Goal: Task Accomplishment & Management: Use online tool/utility

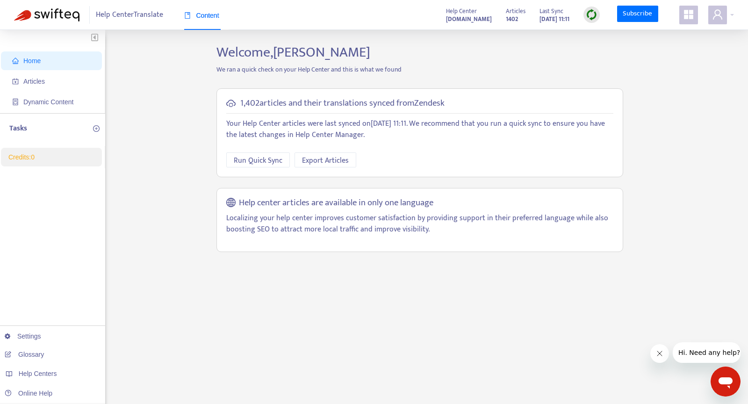
click at [681, 13] on span at bounding box center [688, 15] width 19 height 19
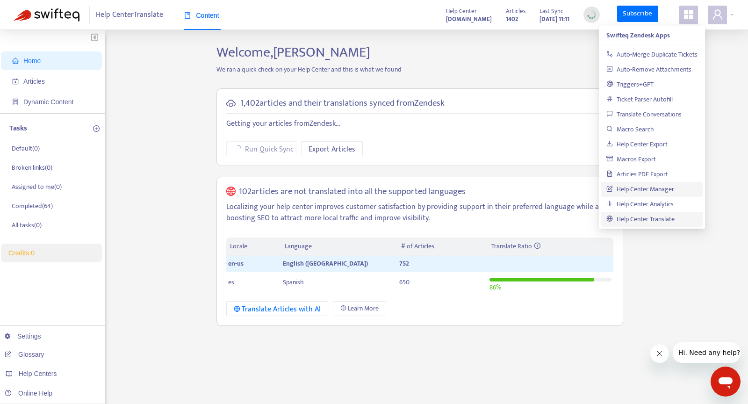
click at [640, 190] on link "Help Center Manager" at bounding box center [640, 189] width 68 height 11
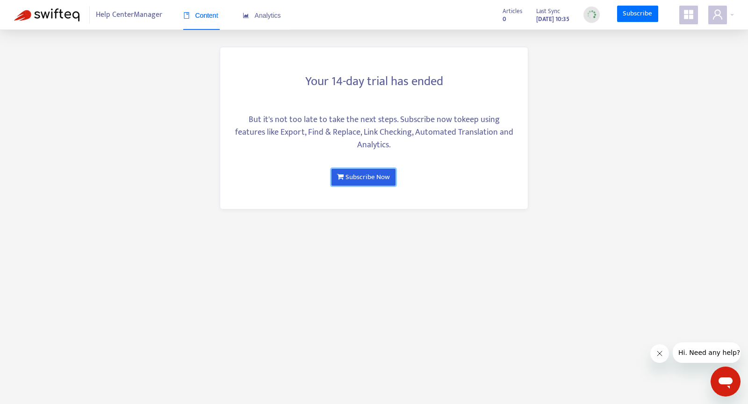
click at [378, 169] on link "Subscribe Now" at bounding box center [363, 177] width 64 height 17
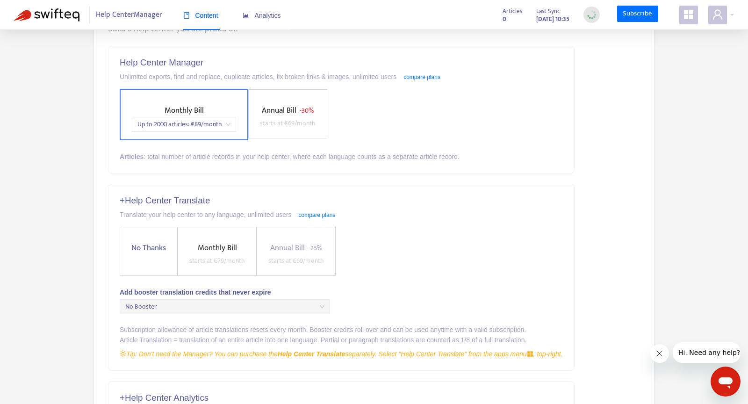
scroll to position [82, 0]
click at [197, 125] on span "Up to 2000 articles : € 89 /month" at bounding box center [183, 126] width 93 height 14
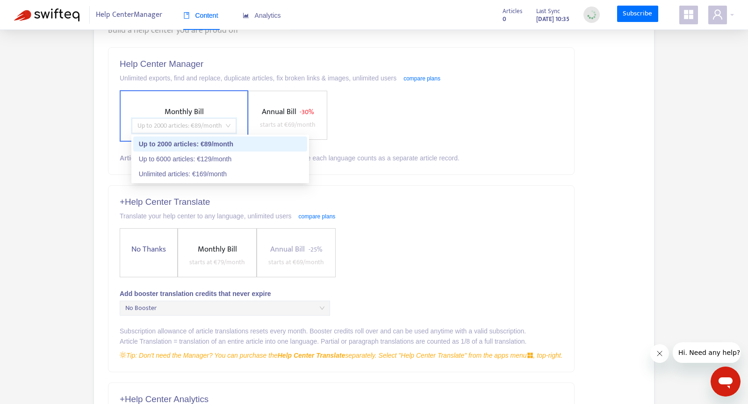
click at [197, 125] on span "Up to 2000 articles : € 89 /month" at bounding box center [183, 126] width 93 height 14
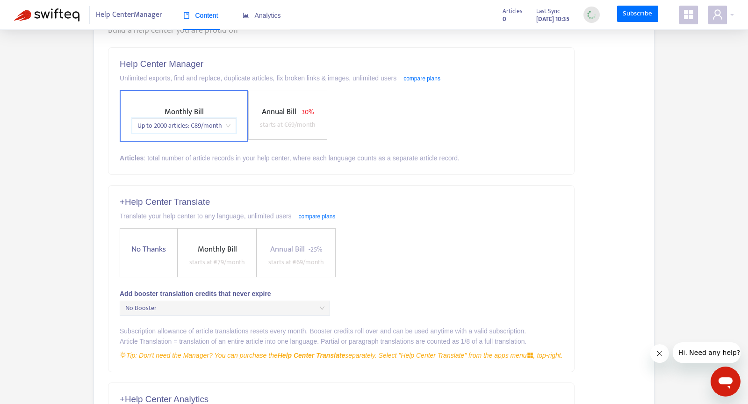
click at [197, 125] on span "Up to 2000 articles : € 89 /month" at bounding box center [183, 126] width 93 height 14
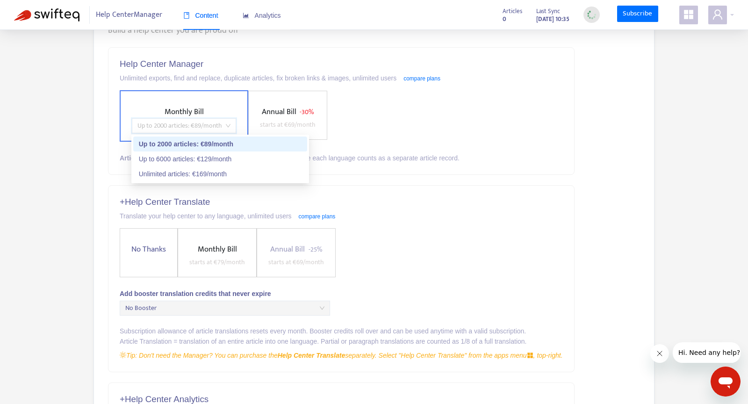
click at [197, 125] on span "Up to 2000 articles : € 89 /month" at bounding box center [183, 126] width 93 height 14
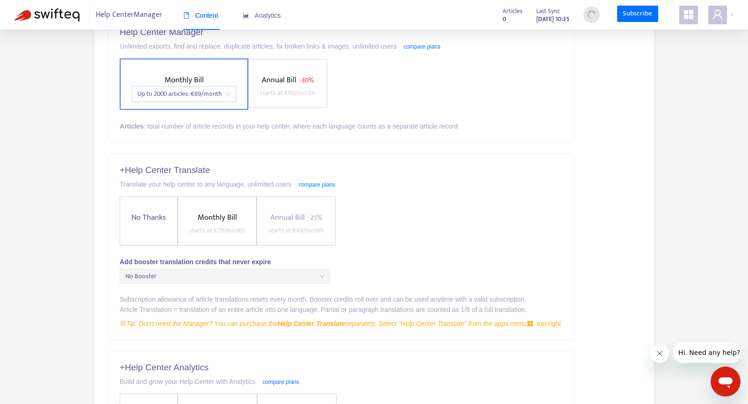
scroll to position [113, 0]
click at [213, 236] on span "Monthly Bill starts at € 79 /month" at bounding box center [217, 224] width 63 height 25
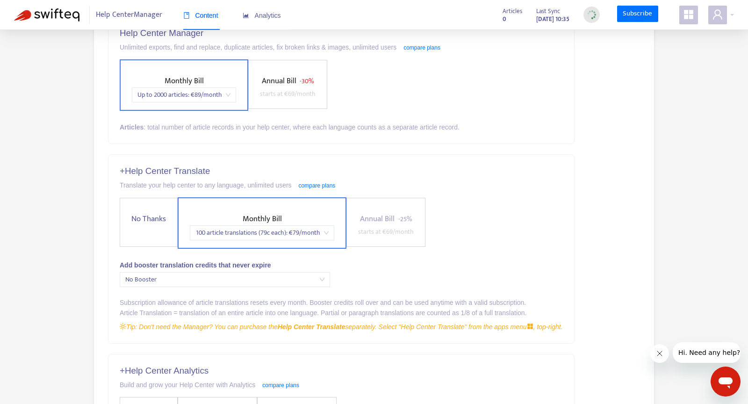
click at [228, 235] on span "100 article translations (79c each) : € 79 /month" at bounding box center [261, 233] width 133 height 14
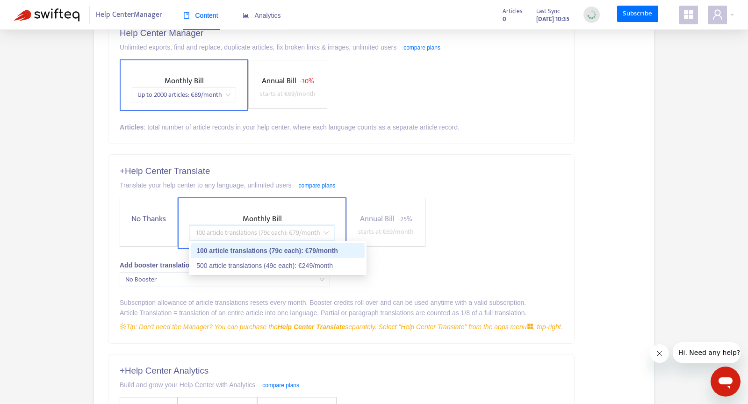
click at [228, 235] on span "100 article translations (79c each) : € 79 /month" at bounding box center [261, 233] width 133 height 14
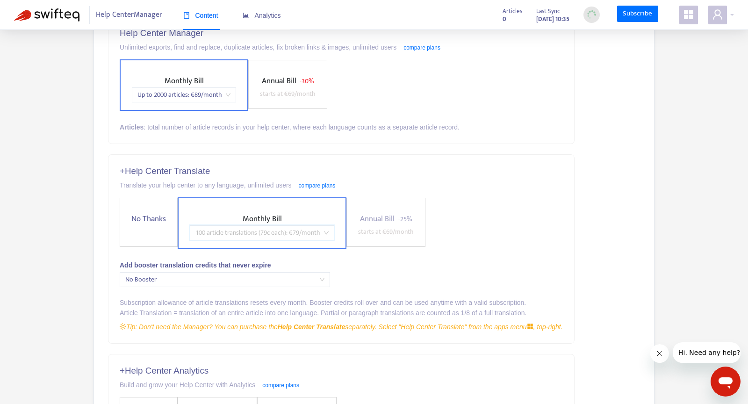
click at [228, 235] on span "100 article translations (79c each) : € 79 /month" at bounding box center [261, 233] width 133 height 14
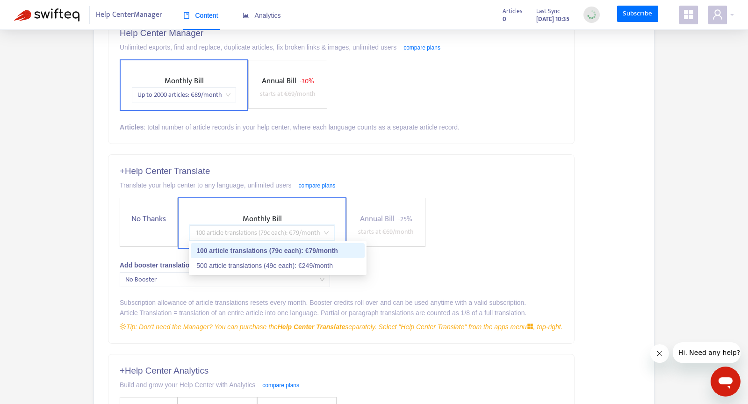
click at [354, 225] on span "Annual Bill - 25% starts at € 69 /month" at bounding box center [385, 225] width 63 height 25
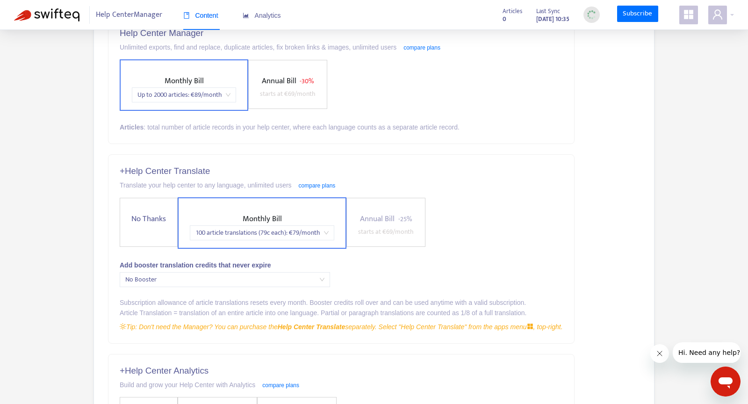
click at [369, 223] on span "Annual Bill" at bounding box center [377, 218] width 35 height 13
click at [323, 222] on span "Monthly Bill 100 article translations (79c each) : € 79 /month" at bounding box center [262, 227] width 152 height 28
click at [316, 230] on span "100 article translations (79c each) : € 79 /month" at bounding box center [261, 233] width 133 height 14
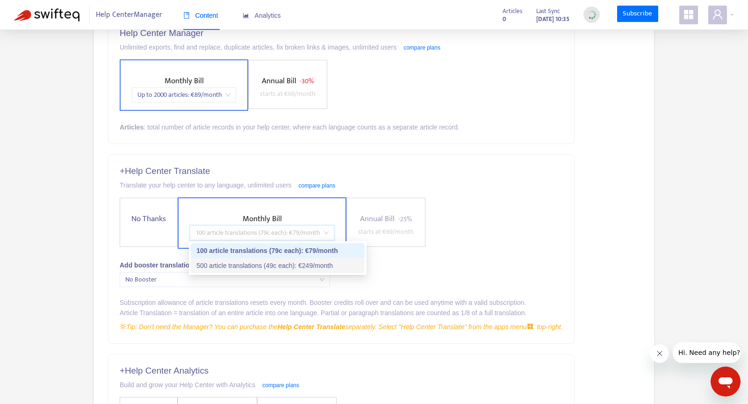
click at [304, 263] on div "500 article translations (49c each) : € 249 /month" at bounding box center [277, 265] width 163 height 10
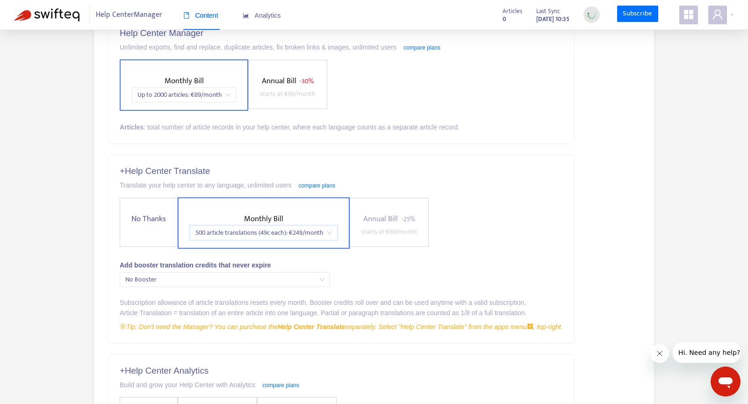
click at [250, 234] on span "500 article translations (49c each) : € 249 /month" at bounding box center [263, 233] width 137 height 14
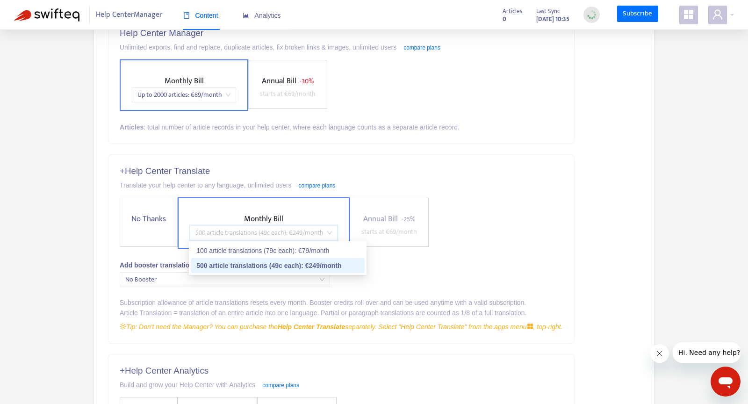
click at [250, 269] on div "500 article translations (49c each) : € 249 /month" at bounding box center [277, 265] width 163 height 10
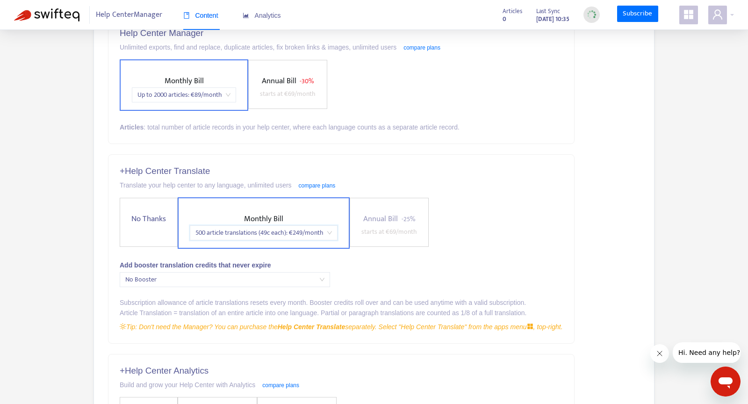
click at [257, 261] on div "Add booster translation credits that never expire" at bounding box center [341, 265] width 443 height 10
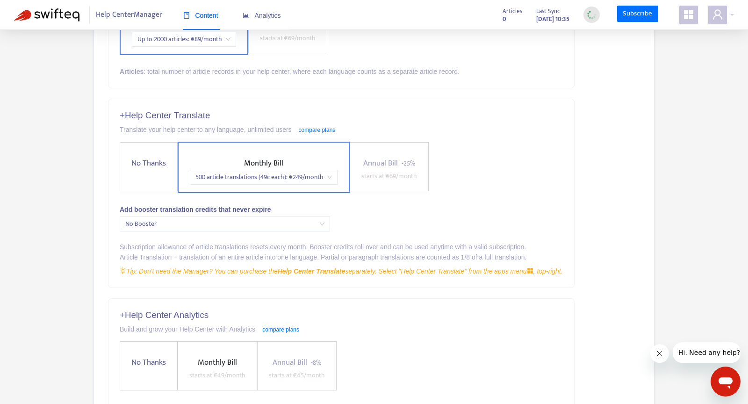
scroll to position [169, 0]
click at [271, 224] on span "No Booster" at bounding box center [224, 223] width 199 height 14
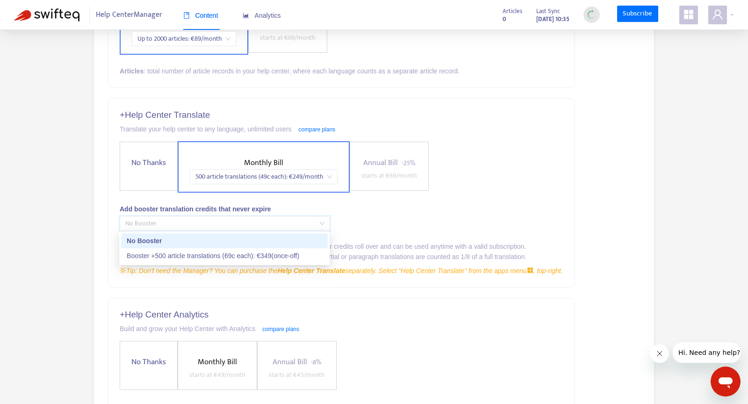
click at [342, 217] on div "+ Help Center Translate Translate your help center to any language, unlimited u…" at bounding box center [341, 193] width 466 height 188
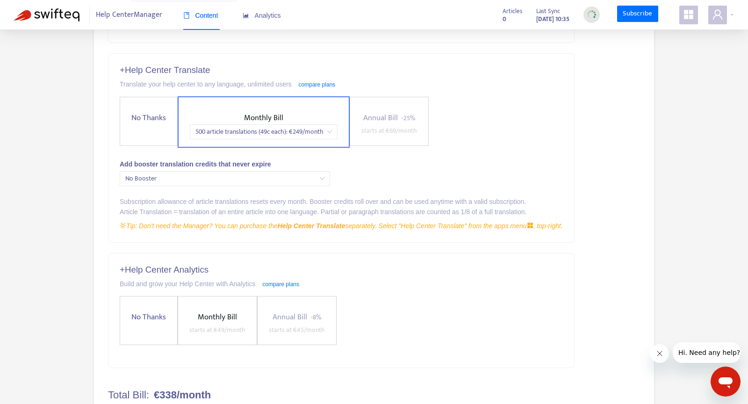
scroll to position [217, 0]
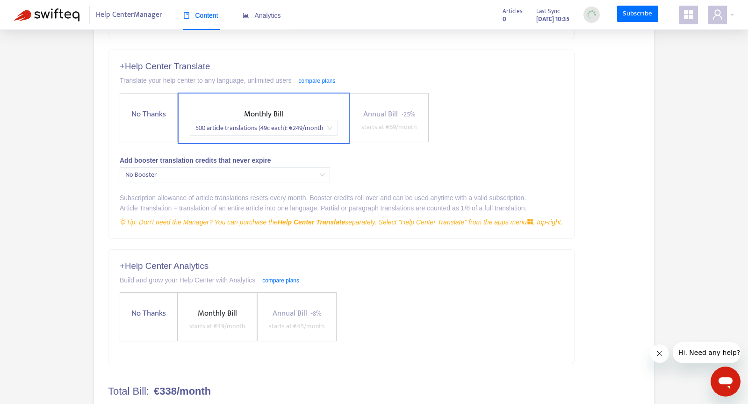
click at [321, 171] on span "No Booster" at bounding box center [224, 175] width 199 height 14
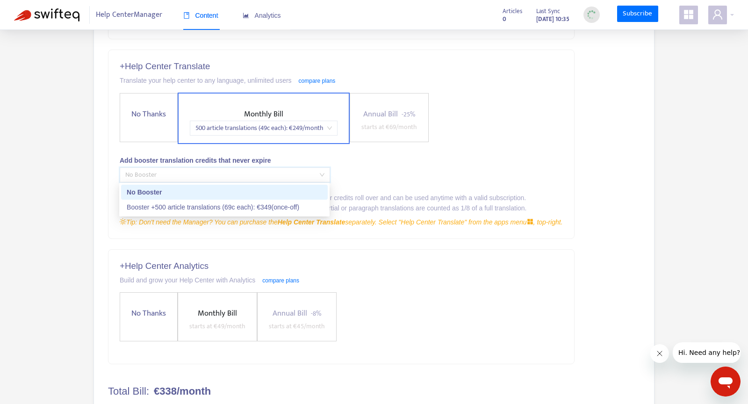
click at [338, 168] on div "+ Help Center Translate Translate your help center to any language, unlimited u…" at bounding box center [341, 144] width 466 height 188
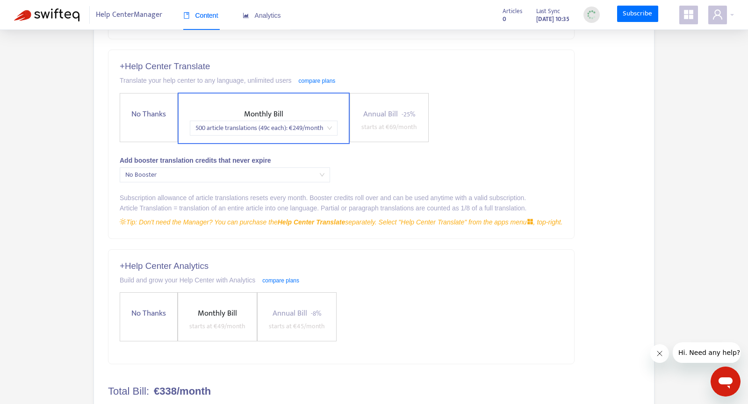
click at [309, 168] on span "No Booster" at bounding box center [224, 175] width 199 height 14
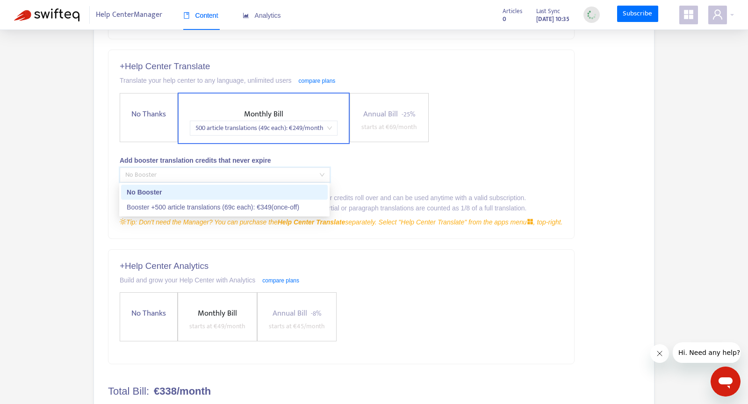
click at [345, 167] on div "+ Help Center Translate Translate your help center to any language, unlimited u…" at bounding box center [341, 144] width 466 height 188
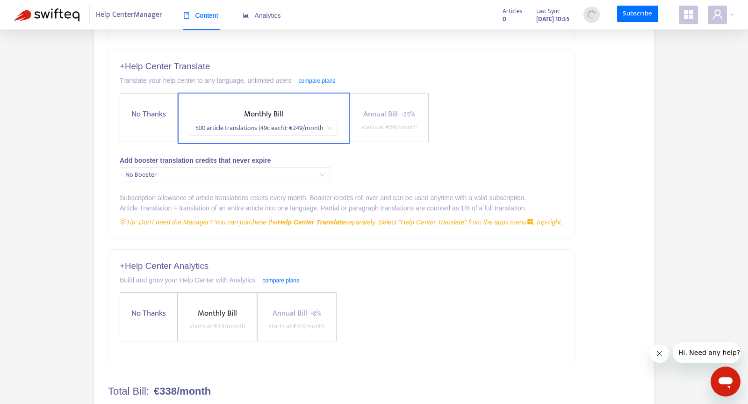
click at [282, 199] on div "Subscription allowance of article translations resets every month. Booster cred…" at bounding box center [341, 198] width 443 height 10
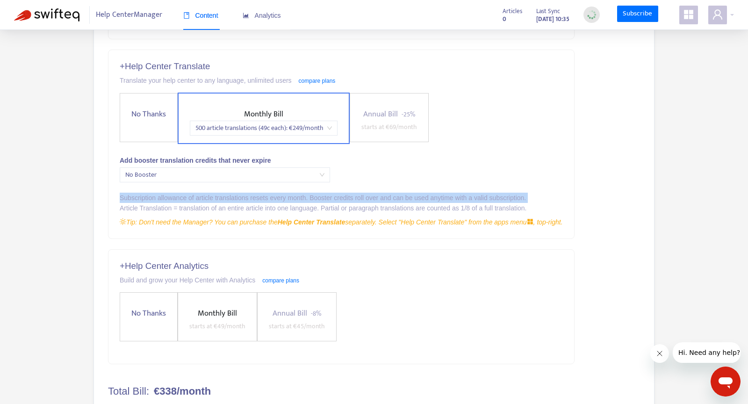
click at [282, 199] on div "Subscription allowance of article translations resets every month. Booster cred…" at bounding box center [341, 198] width 443 height 10
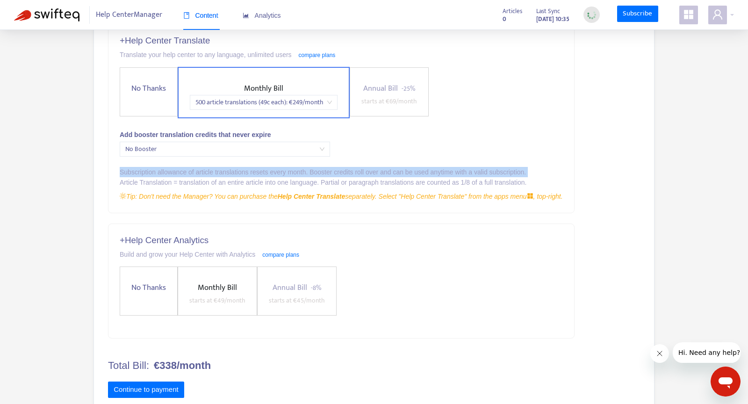
scroll to position [244, 0]
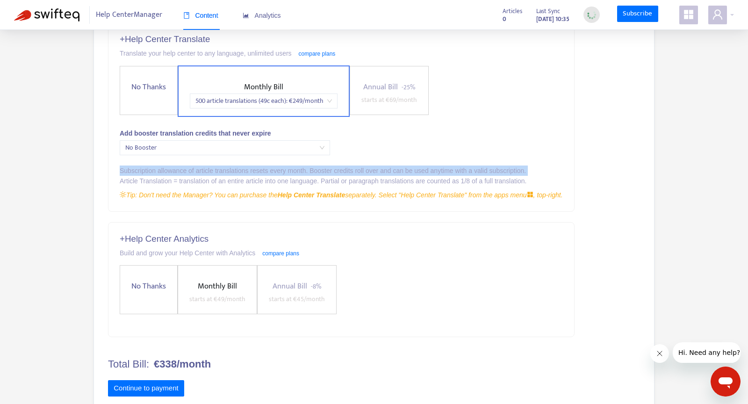
click at [282, 199] on div "+ Help Center Translate Translate your help center to any language, unlimited u…" at bounding box center [341, 117] width 466 height 188
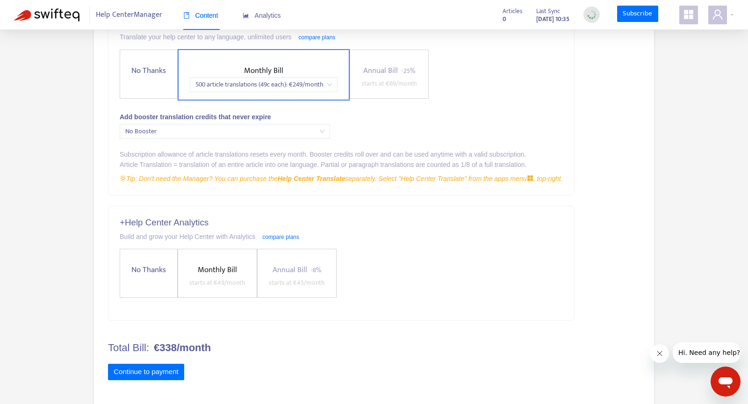
scroll to position [264, 0]
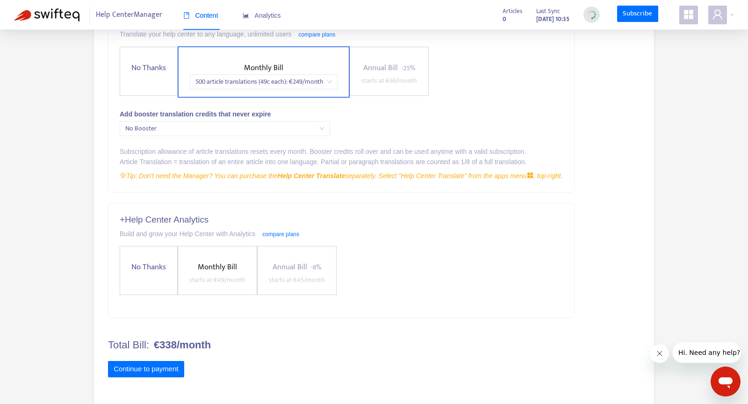
click at [237, 255] on label "Monthly Bill starts at € 49 /month" at bounding box center [217, 270] width 79 height 49
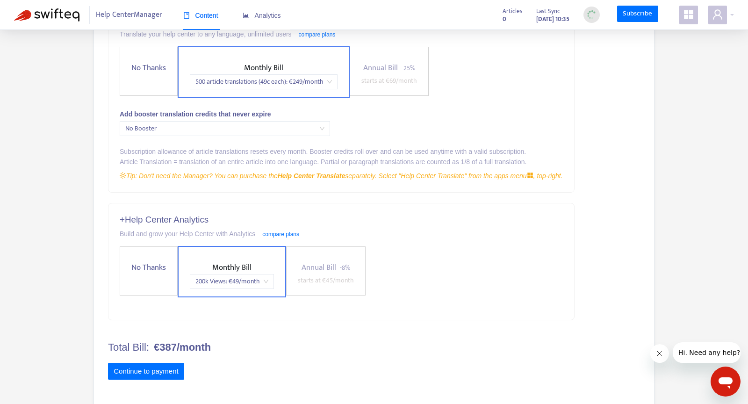
click at [224, 283] on span "200k Views : € 49 /month" at bounding box center [231, 281] width 73 height 14
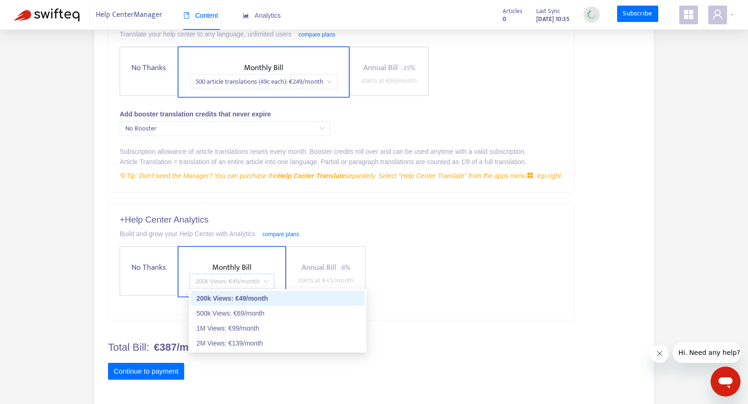
click at [137, 257] on label "No Thanks" at bounding box center [149, 270] width 58 height 49
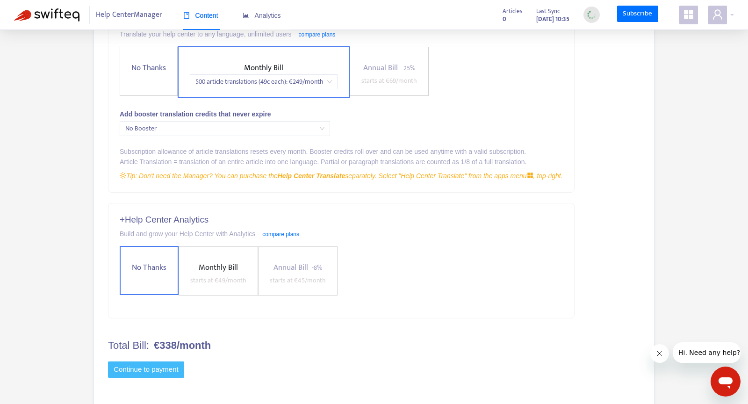
click at [153, 364] on button "Continue to payment" at bounding box center [146, 369] width 76 height 17
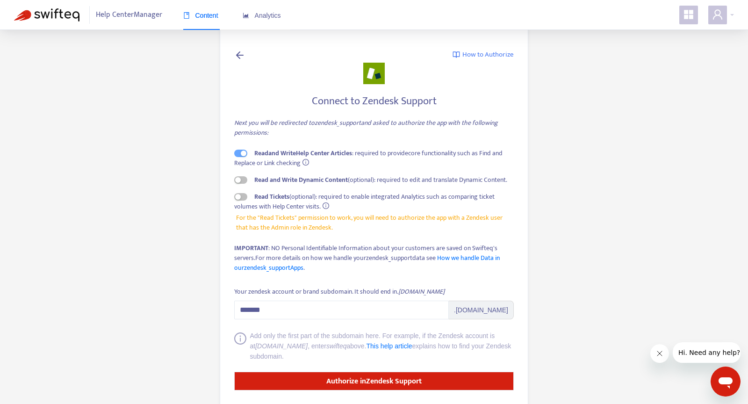
click at [144, 18] on span "Help Center Manager" at bounding box center [129, 15] width 66 height 18
click at [719, 12] on icon "user" at bounding box center [717, 14] width 9 height 10
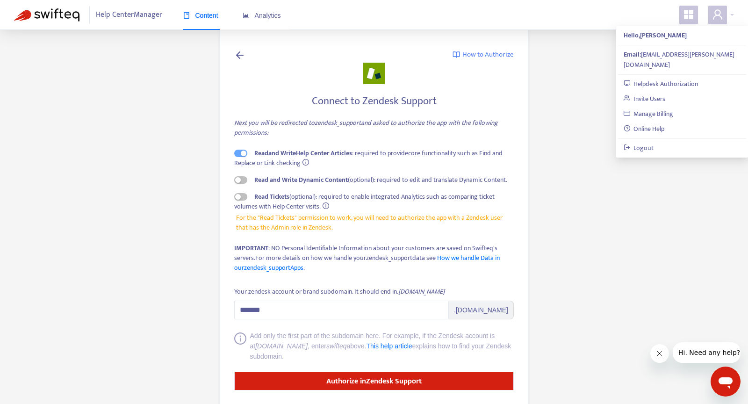
click at [695, 16] on span at bounding box center [688, 15] width 19 height 19
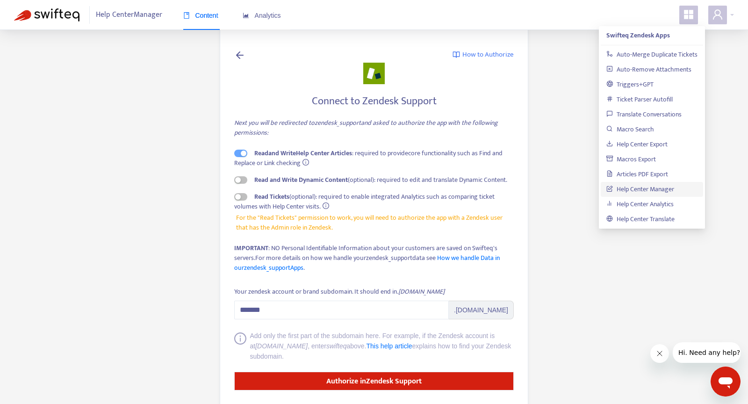
click at [643, 191] on link "Help Center Manager" at bounding box center [640, 189] width 68 height 11
click at [567, 214] on main "How to Authorize Connect to Zendesk Support Next you will be redirected to zend…" at bounding box center [374, 219] width 748 height 439
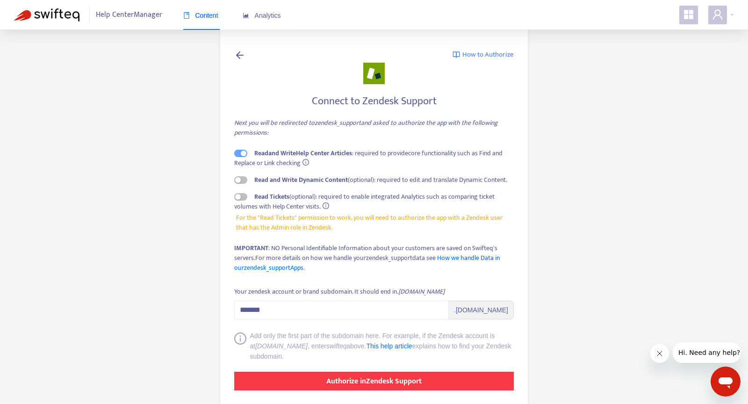
click at [378, 386] on strong "Authorize in Zendesk Support" at bounding box center [373, 381] width 95 height 13
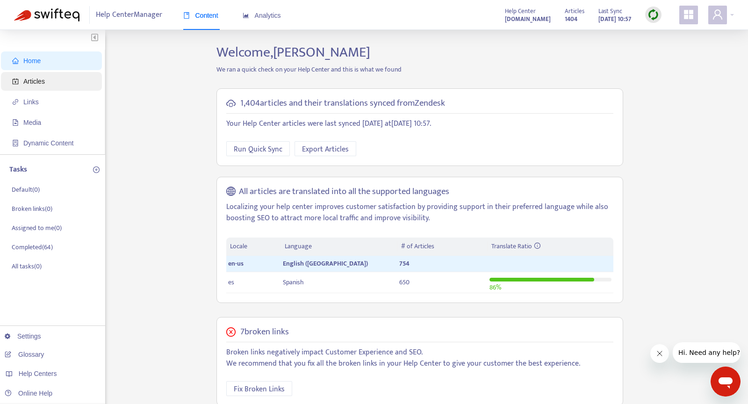
click at [65, 84] on span "Articles" at bounding box center [53, 81] width 82 height 19
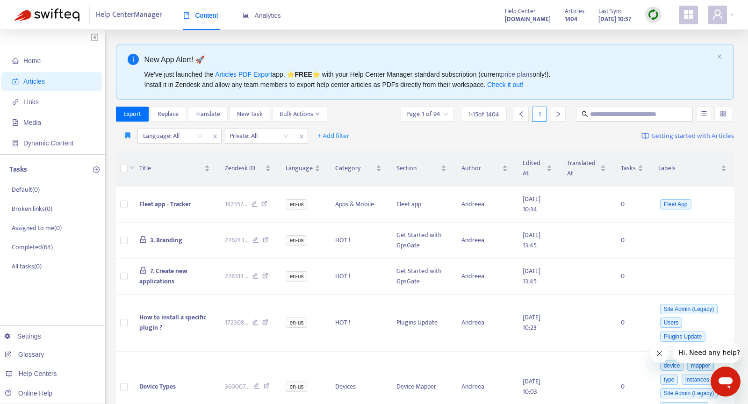
click at [687, 16] on icon "appstore" at bounding box center [688, 14] width 9 height 9
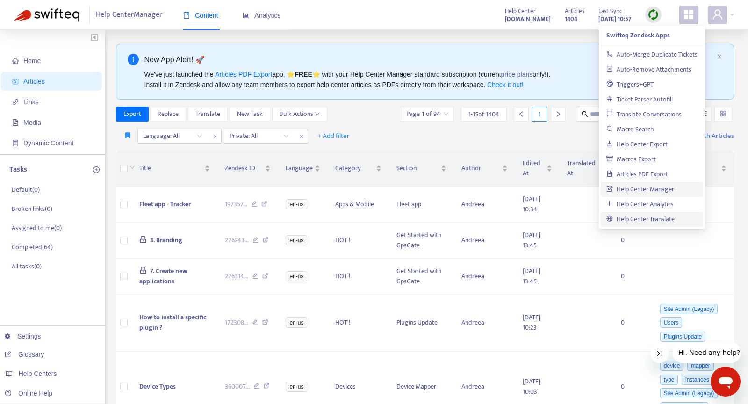
click at [638, 217] on link "Help Center Translate" at bounding box center [640, 219] width 68 height 11
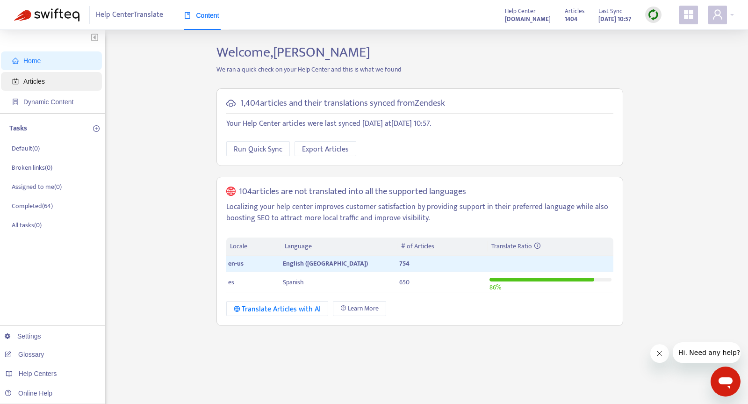
click at [42, 78] on span "Articles" at bounding box center [34, 81] width 22 height 7
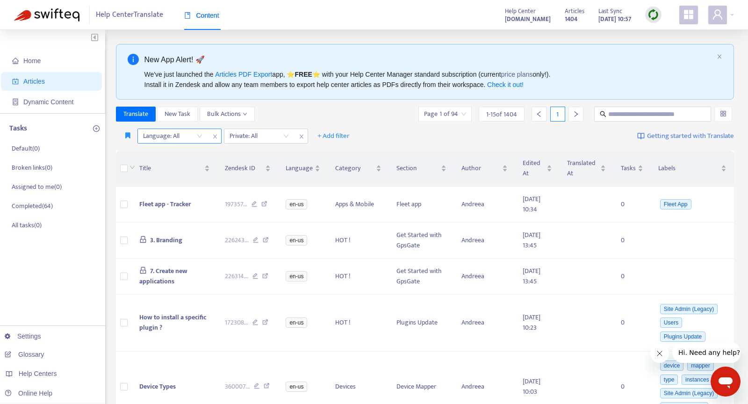
click at [179, 134] on div at bounding box center [168, 135] width 57 height 11
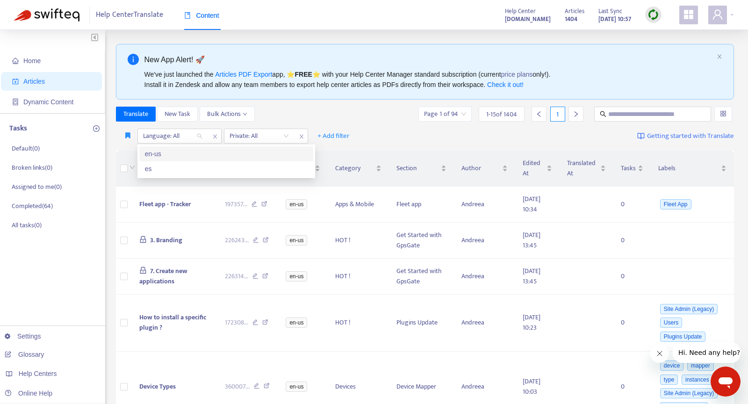
click at [184, 153] on div "en-us" at bounding box center [226, 154] width 163 height 10
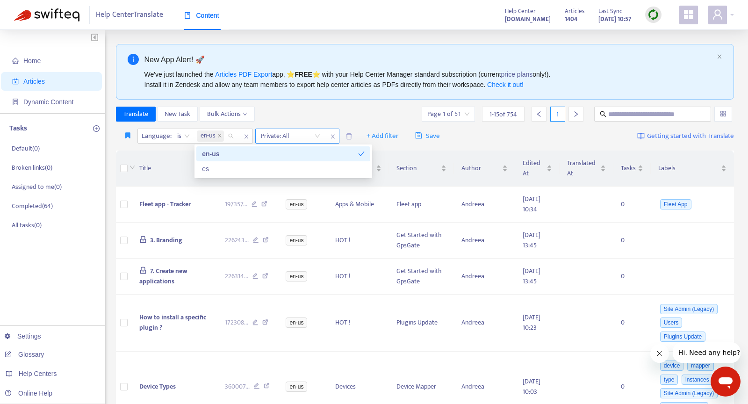
click at [279, 134] on input "search" at bounding box center [290, 136] width 59 height 14
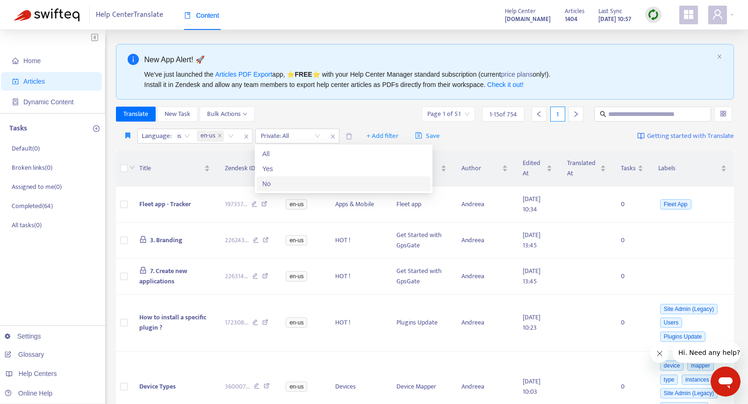
click at [272, 184] on div "No" at bounding box center [343, 184] width 163 height 10
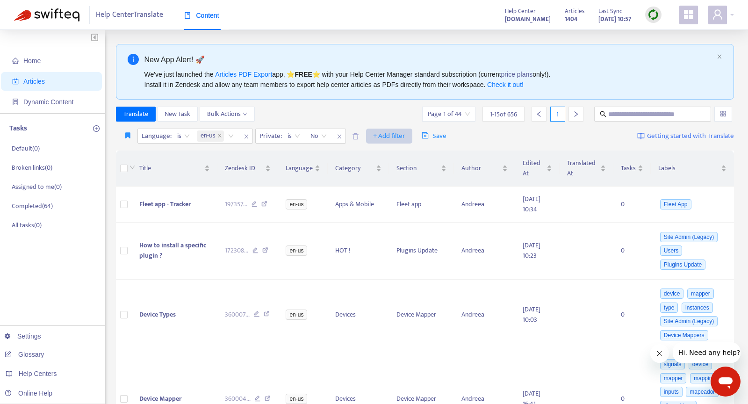
click at [381, 138] on span "+ Add filter" at bounding box center [389, 135] width 32 height 11
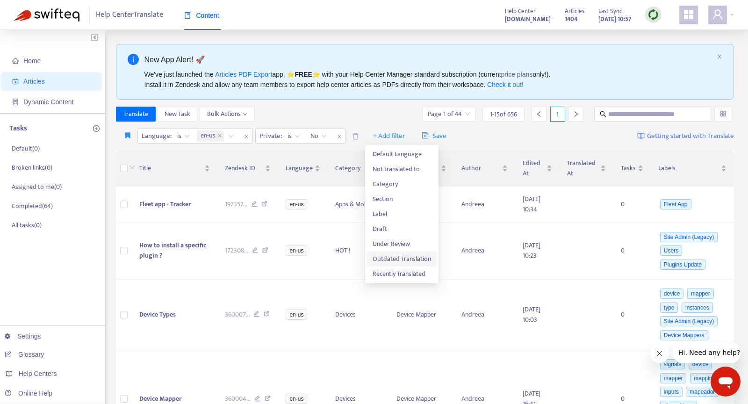
click at [416, 257] on span "Outdated Translation" at bounding box center [402, 259] width 58 height 10
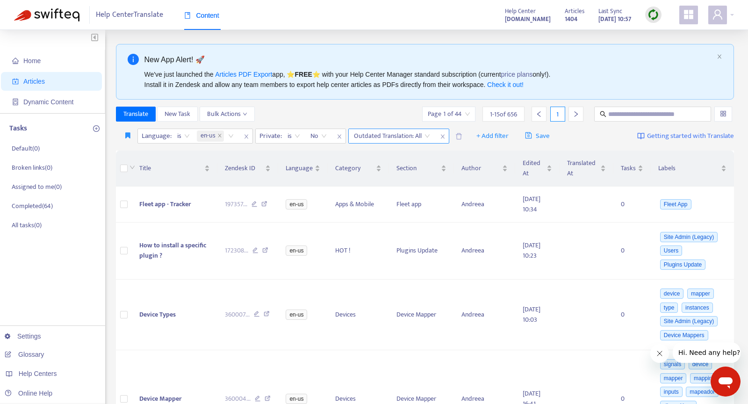
click at [425, 138] on input "search" at bounding box center [392, 136] width 76 height 14
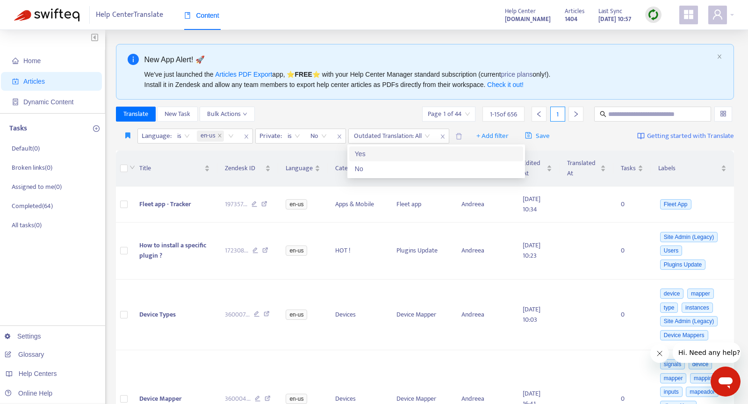
click at [420, 151] on div "Yes" at bounding box center [436, 154] width 163 height 10
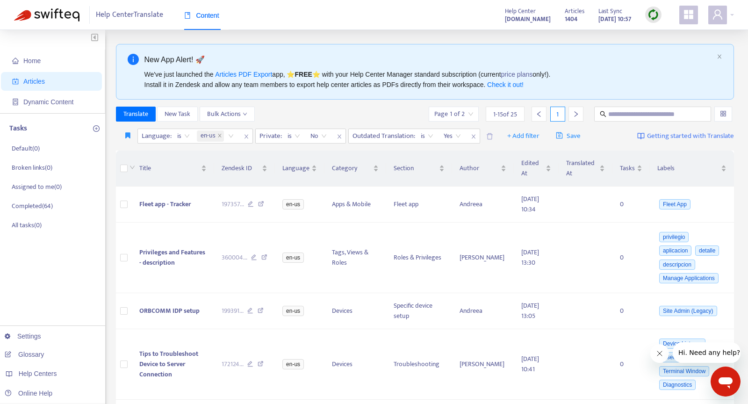
click at [465, 114] on input "search" at bounding box center [453, 114] width 39 height 14
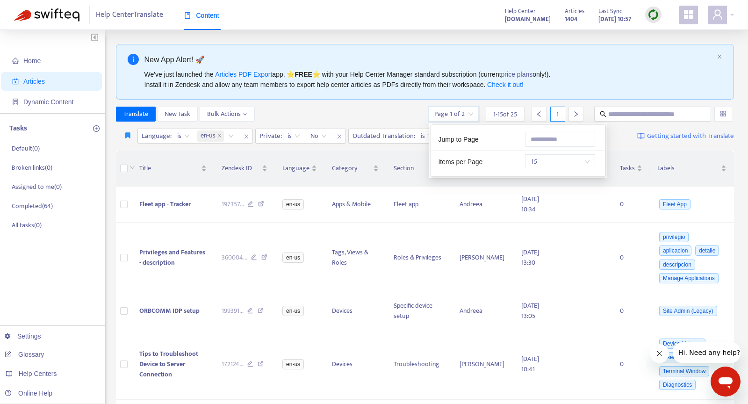
click at [566, 159] on span "15" at bounding box center [560, 162] width 59 height 14
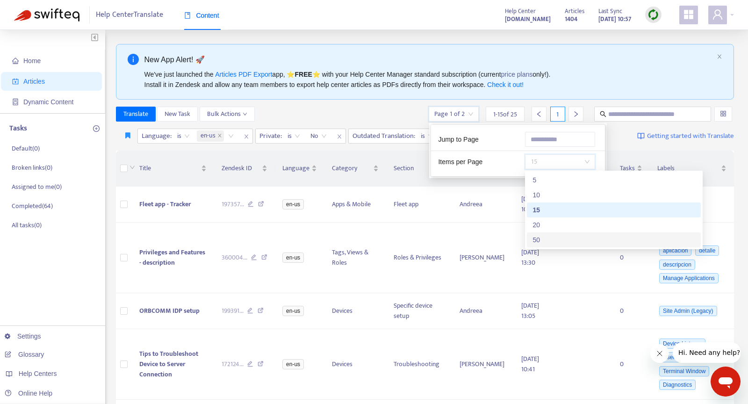
click at [550, 235] on div "50" at bounding box center [613, 240] width 163 height 10
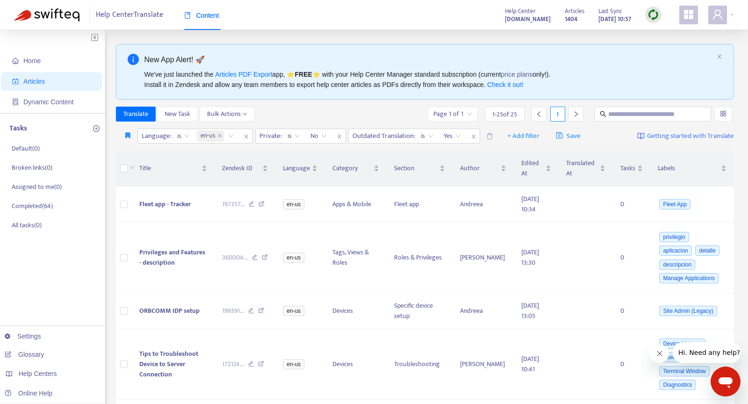
click at [381, 116] on div "Translate New Task Bulk Actions Page 1 of 1 1 - 25 of 25 1" at bounding box center [425, 114] width 618 height 15
click at [450, 135] on span "Yes" at bounding box center [452, 136] width 17 height 14
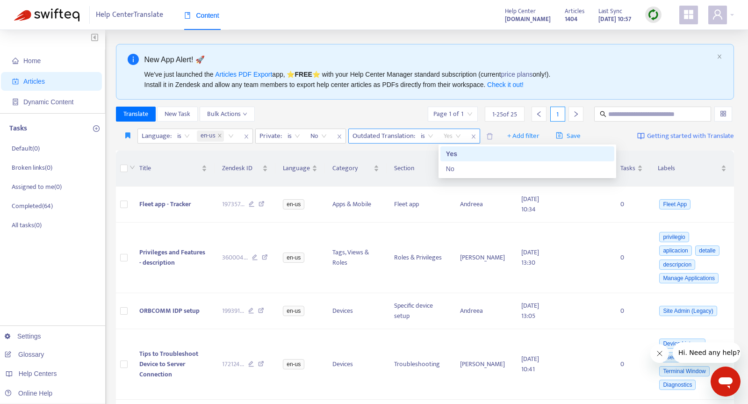
click at [450, 135] on span "Yes" at bounding box center [452, 136] width 17 height 14
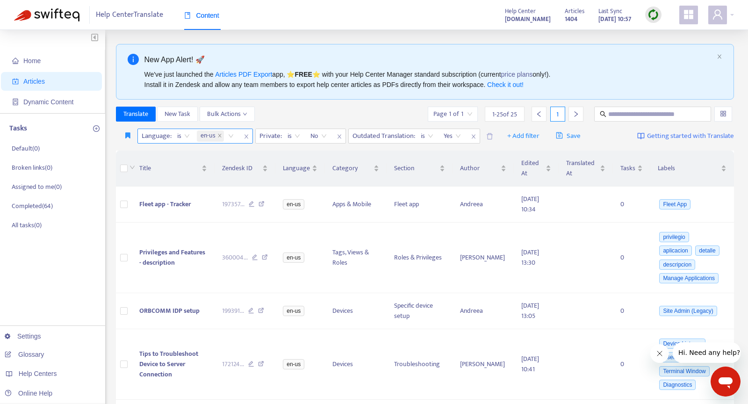
click at [211, 135] on span "en-us" at bounding box center [208, 135] width 15 height 11
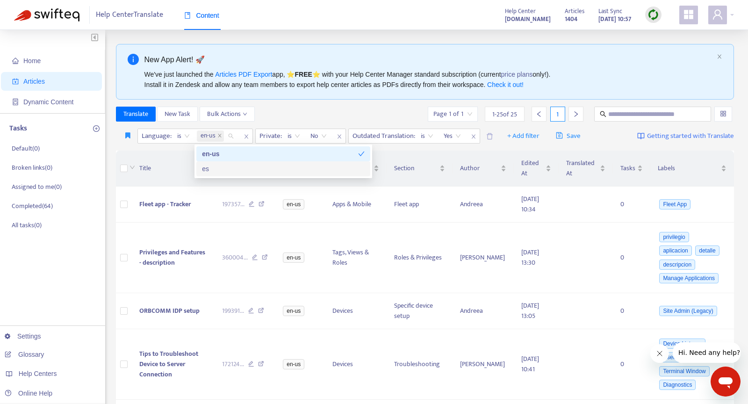
click at [213, 161] on div "es" at bounding box center [283, 168] width 174 height 15
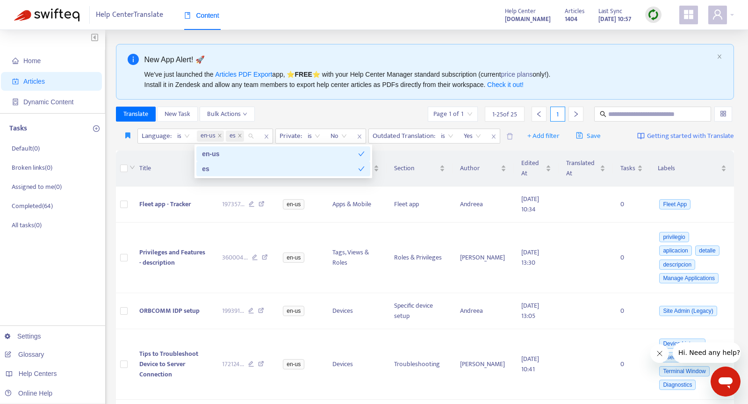
click at [331, 118] on div "Translate New Task Bulk Actions Page 1 of 1 1 - 25 of 25 1" at bounding box center [425, 114] width 618 height 15
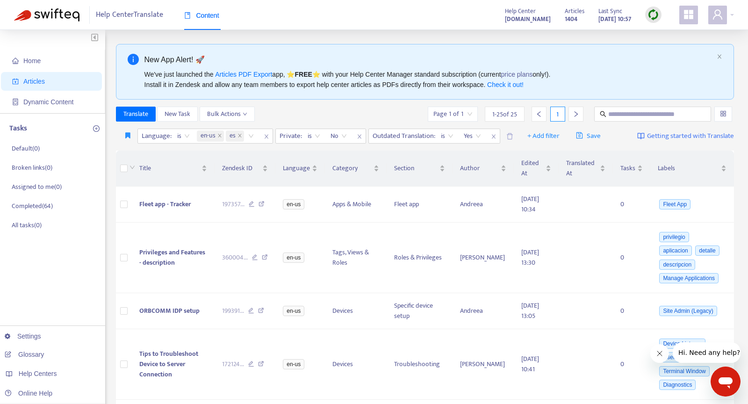
click at [331, 118] on div "Translate New Task Bulk Actions Page 1 of 1 1 - 25 of 25 1" at bounding box center [425, 114] width 618 height 15
click at [240, 136] on icon "close" at bounding box center [239, 135] width 5 height 5
click at [70, 85] on span "Articles" at bounding box center [53, 81] width 82 height 19
click at [463, 112] on input "search" at bounding box center [452, 114] width 39 height 14
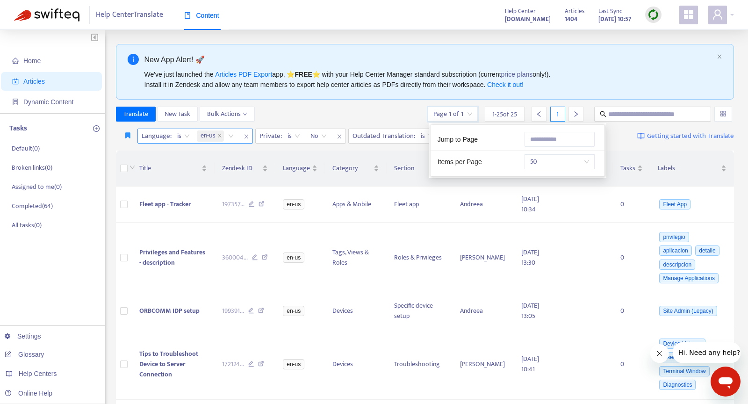
click at [463, 112] on input "search" at bounding box center [452, 114] width 39 height 14
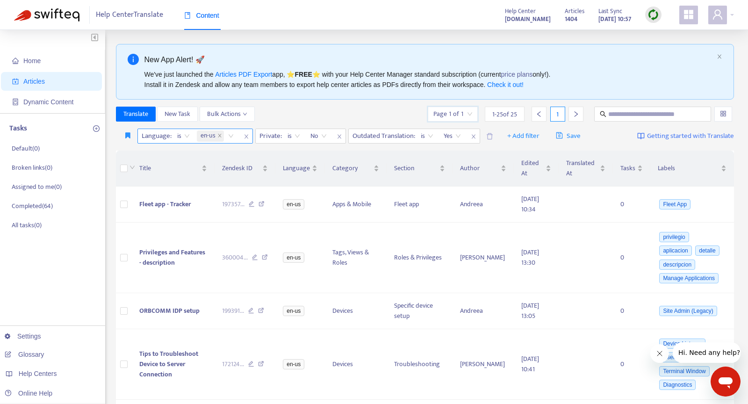
click at [207, 109] on span "Bulk Actions" at bounding box center [227, 114] width 40 height 10
click at [49, 79] on span "Articles" at bounding box center [53, 81] width 82 height 19
click at [51, 64] on span "Home" at bounding box center [53, 60] width 82 height 19
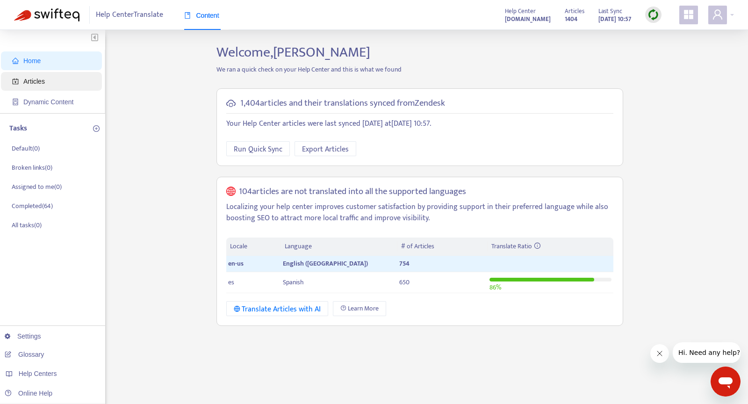
click at [51, 81] on span "Articles" at bounding box center [53, 81] width 82 height 19
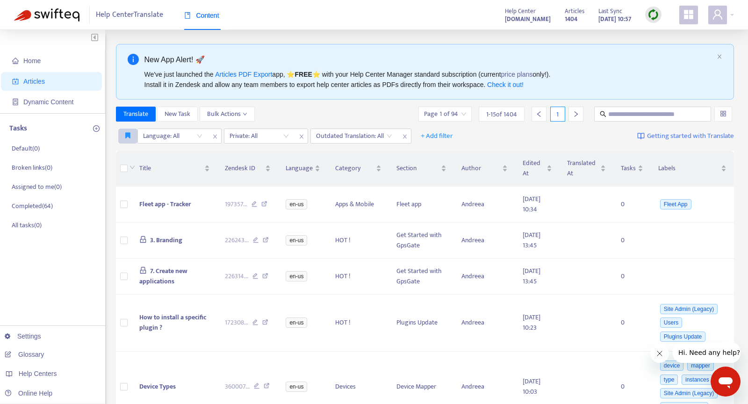
click at [129, 132] on icon "button" at bounding box center [127, 135] width 5 height 7
click at [131, 154] on span "New articles added" at bounding box center [156, 154] width 61 height 10
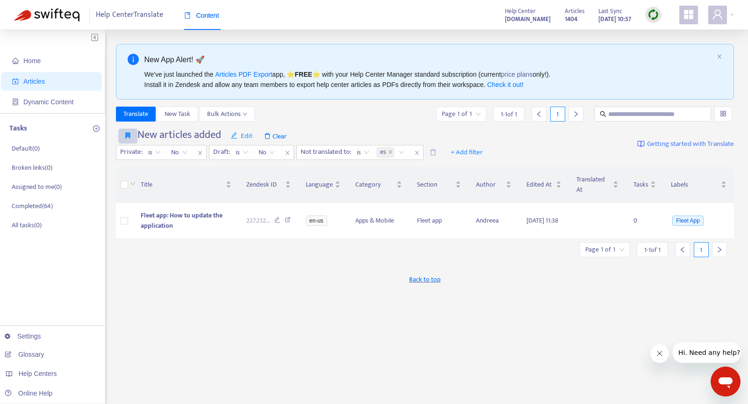
click at [127, 135] on icon "button" at bounding box center [127, 135] width 5 height 7
click at [133, 164] on span "Outdated translations" at bounding box center [156, 169] width 61 height 10
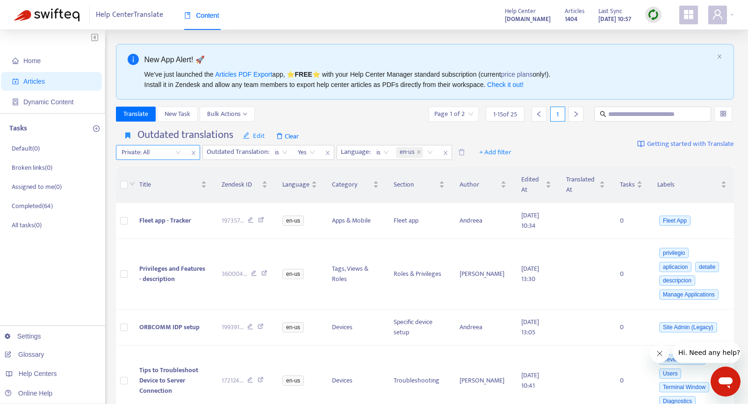
click at [145, 154] on input "search" at bounding box center [151, 152] width 59 height 14
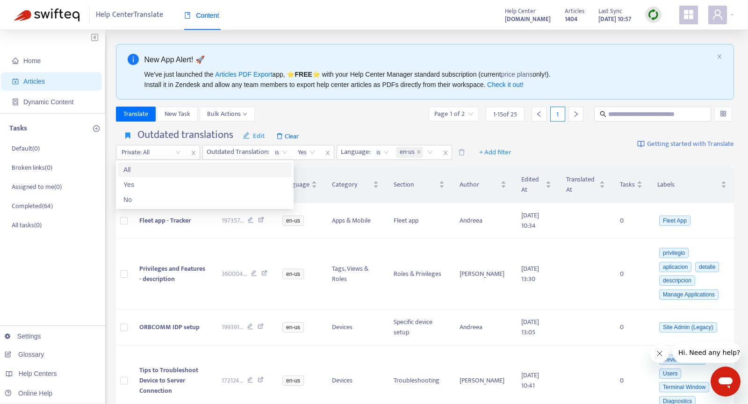
click at [145, 168] on div "All" at bounding box center [204, 170] width 163 height 10
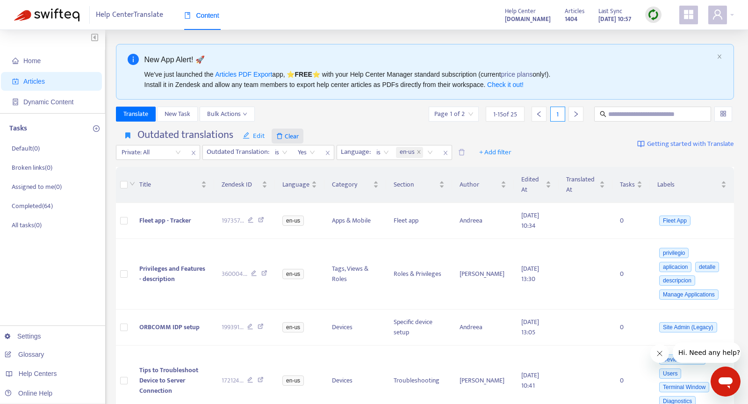
click at [288, 134] on span "Clear" at bounding box center [288, 136] width 32 height 15
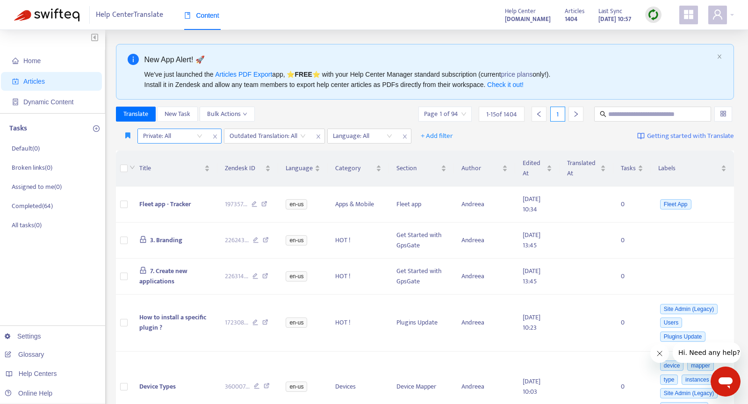
click at [194, 136] on input "search" at bounding box center [172, 136] width 59 height 14
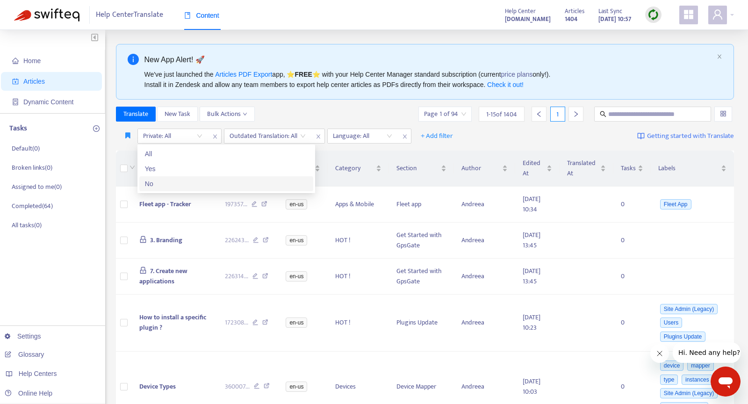
click at [197, 180] on div "No" at bounding box center [226, 184] width 163 height 10
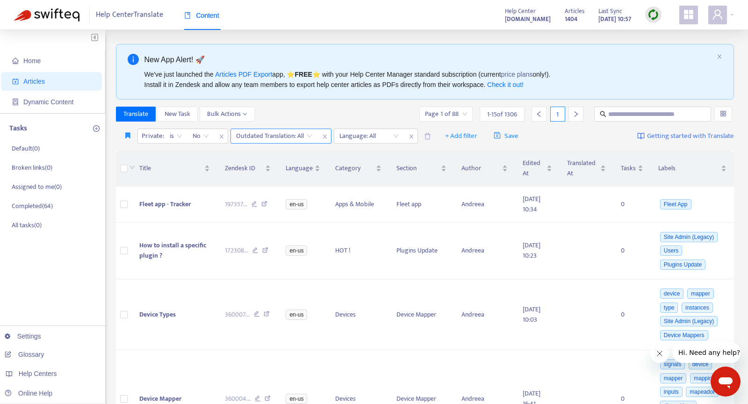
click at [313, 133] on div "Outdated Translation: All" at bounding box center [274, 136] width 86 height 14
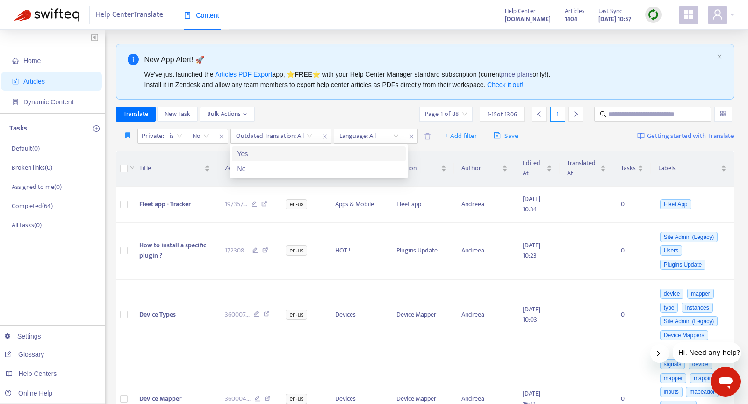
click at [321, 113] on div "Translate New Task Bulk Actions Page 1 of 88 1 - 15 of 1306 1" at bounding box center [425, 114] width 618 height 15
click at [374, 128] on div "Private : is No Outdated Translation: All Language: All + Add filter Save Getti…" at bounding box center [425, 136] width 618 height 22
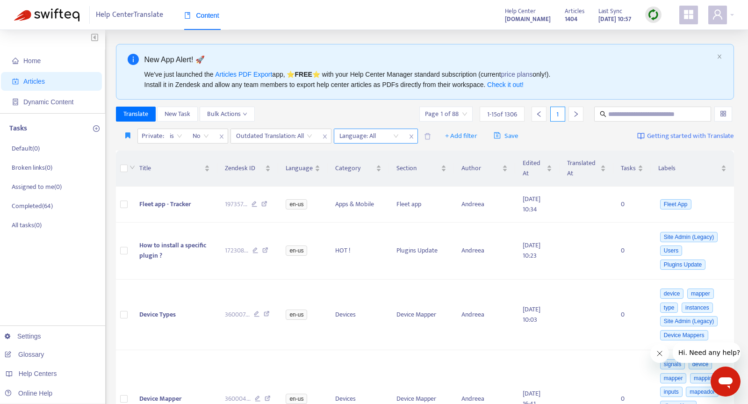
click at [374, 140] on div at bounding box center [364, 135] width 57 height 11
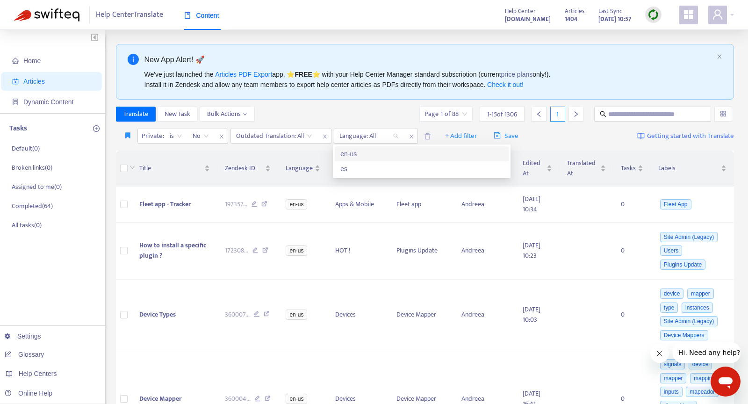
click at [377, 155] on div "en-us" at bounding box center [421, 154] width 163 height 10
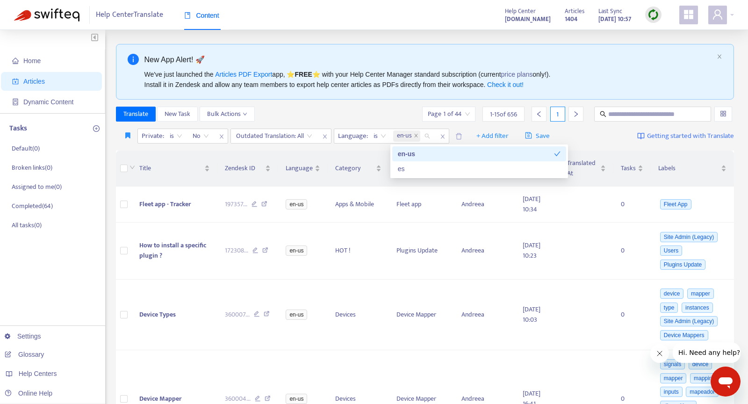
click at [379, 121] on div "Translate New Task Bulk Actions Page 1 of 44 1 - 15 of 656 1" at bounding box center [425, 116] width 618 height 19
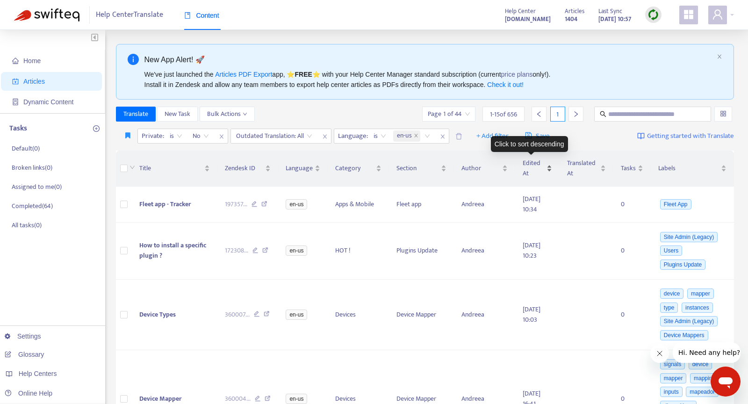
click at [525, 168] on span "Edited At" at bounding box center [534, 168] width 22 height 21
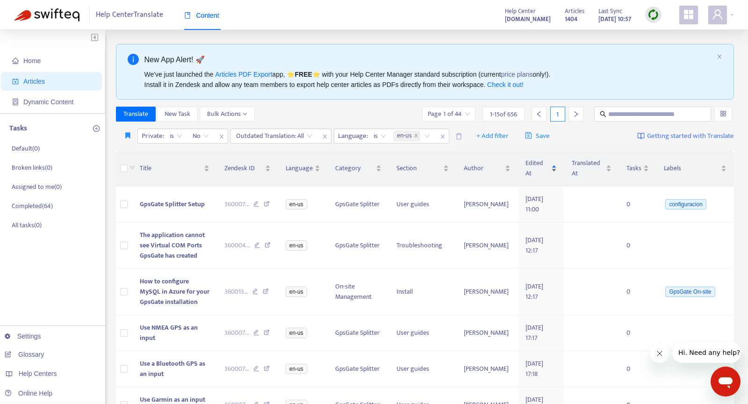
click at [525, 168] on span "Edited At" at bounding box center [537, 168] width 24 height 21
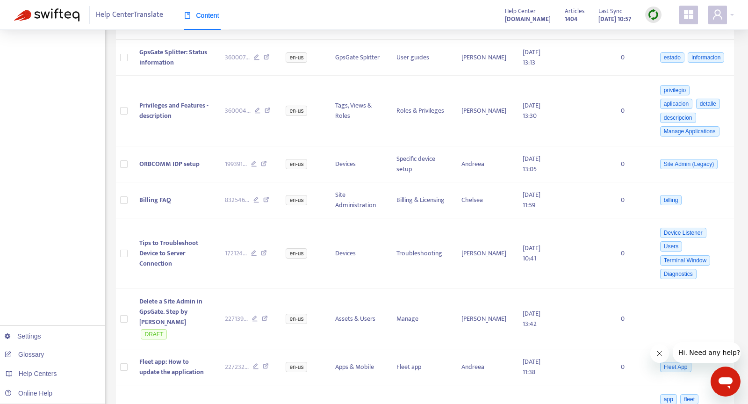
scroll to position [647, 0]
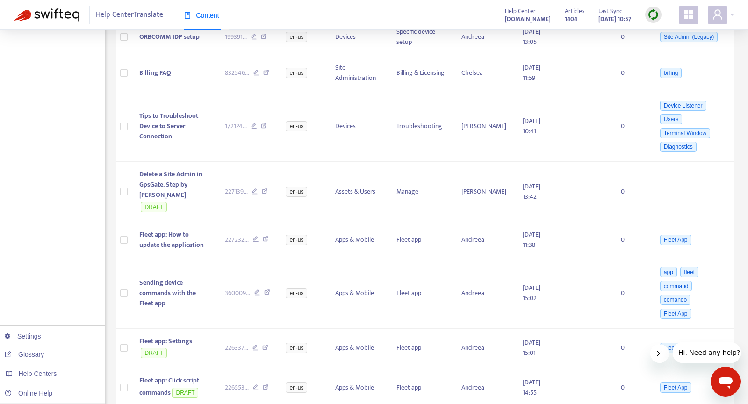
click at [661, 355] on icon "Close message from company" at bounding box center [659, 353] width 5 height 5
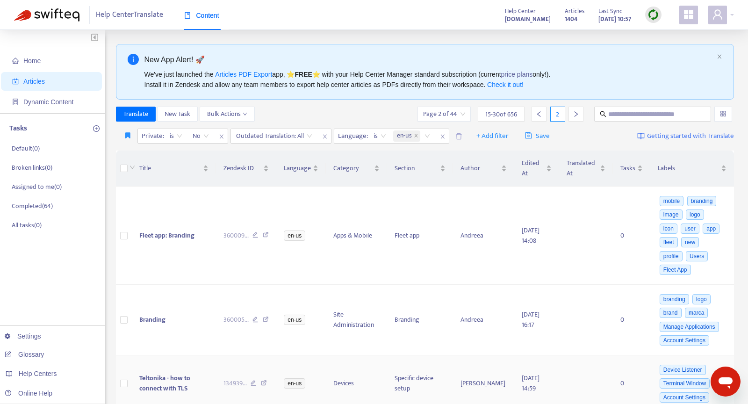
scroll to position [713, 0]
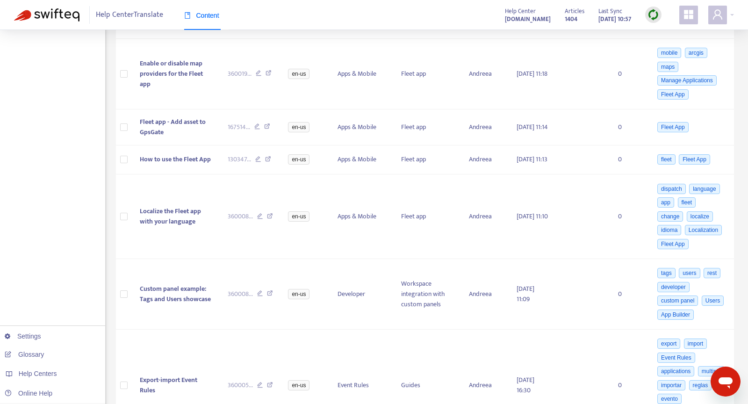
scroll to position [0, 0]
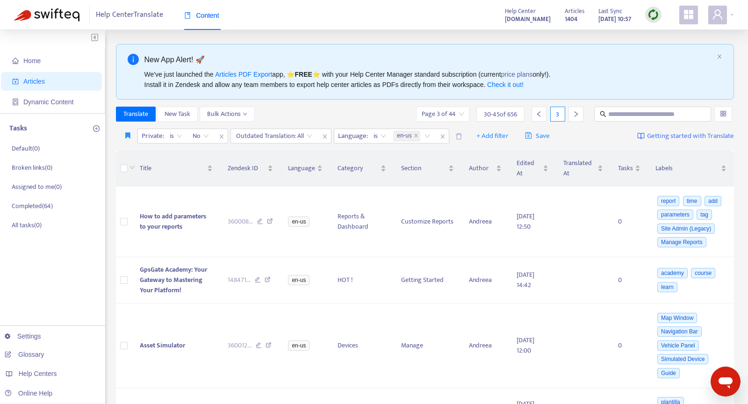
click at [462, 111] on input "search" at bounding box center [443, 114] width 42 height 14
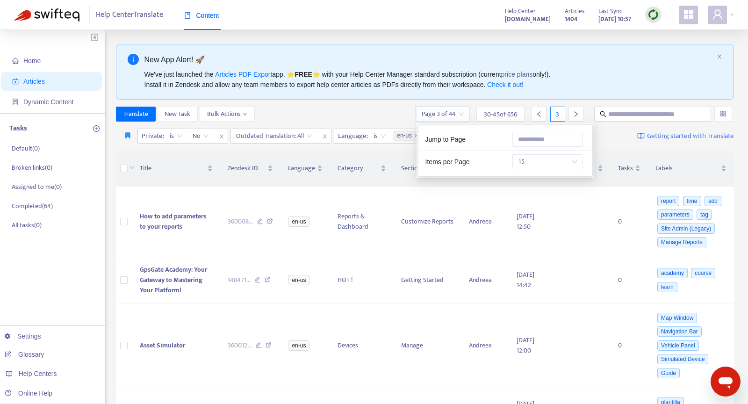
click at [526, 155] on span "15" at bounding box center [547, 162] width 59 height 14
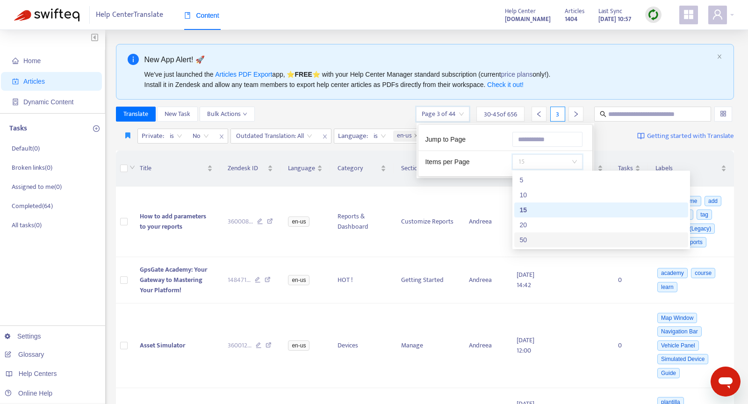
click at [537, 238] on div "50" at bounding box center [601, 240] width 163 height 10
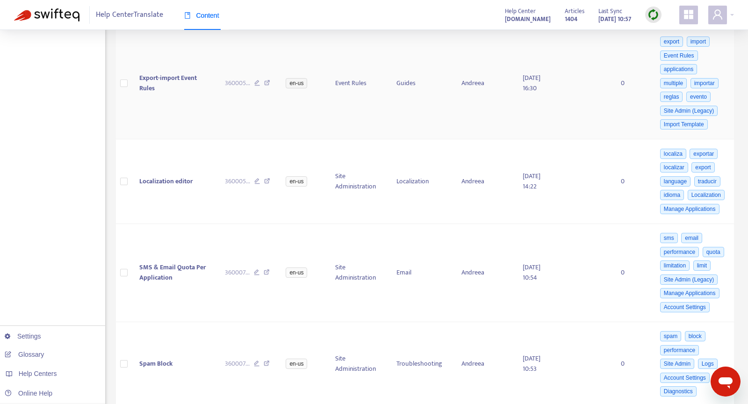
scroll to position [2901, 0]
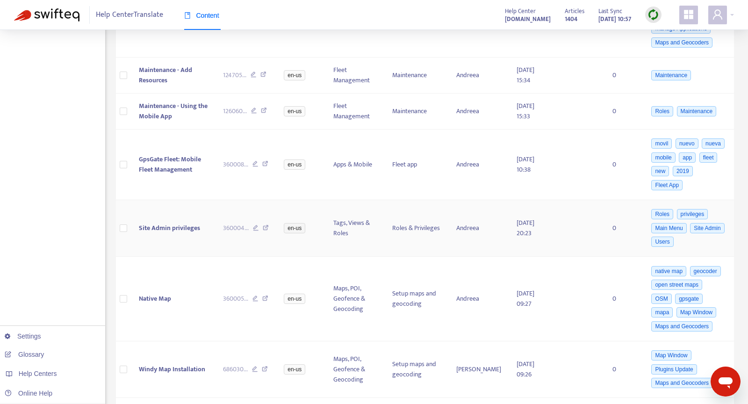
scroll to position [3273, 0]
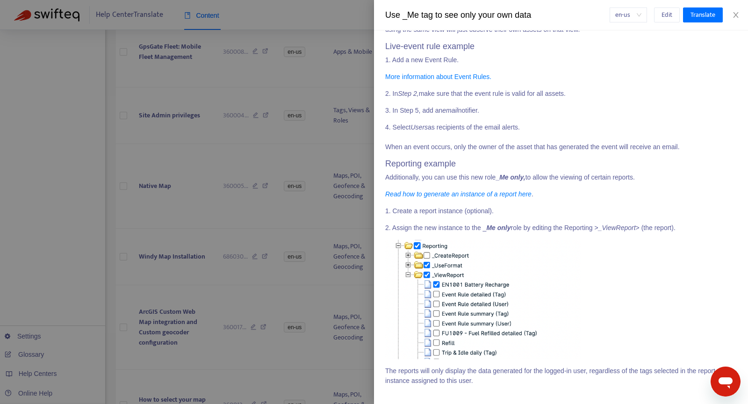
scroll to position [0, 0]
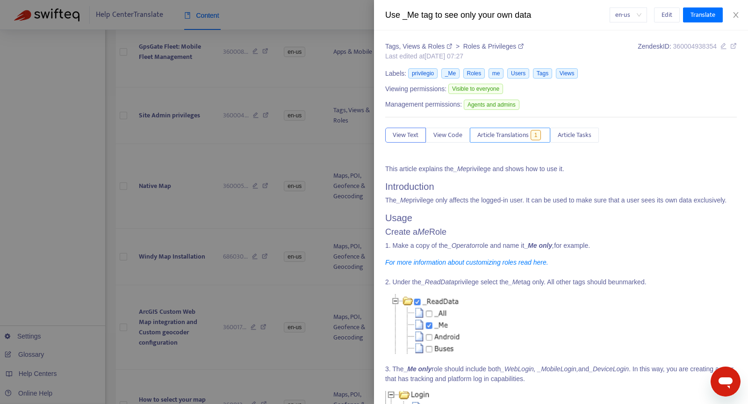
click at [495, 131] on span "Article Translations" at bounding box center [502, 135] width 51 height 10
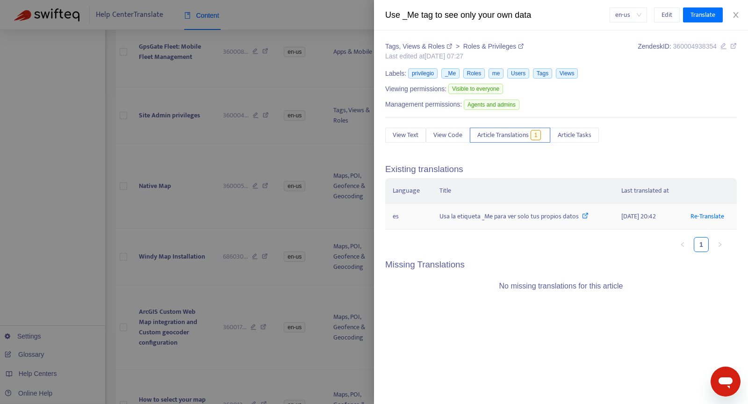
click at [482, 214] on div "Usa la etiqueta _Me para ver solo tus propios datos" at bounding box center [522, 216] width 167 height 10
click at [410, 134] on span "View Text" at bounding box center [406, 135] width 26 height 10
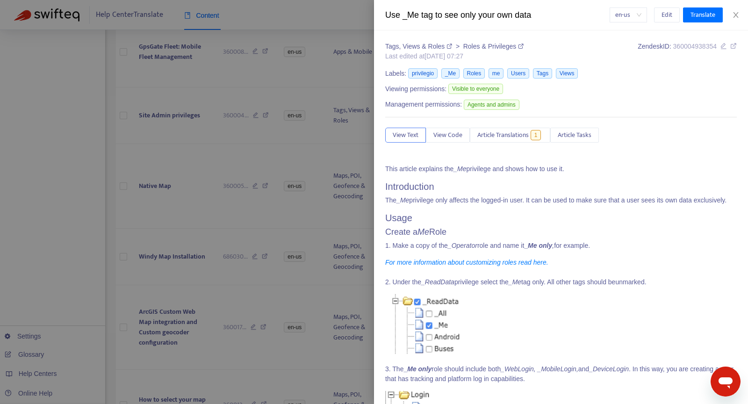
click at [331, 231] on div at bounding box center [374, 202] width 748 height 404
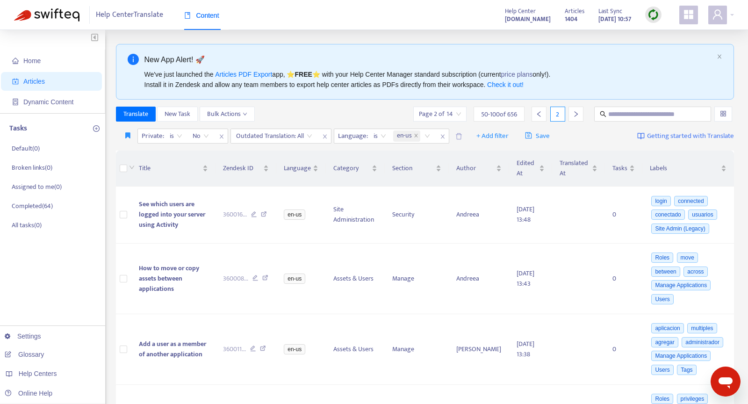
click at [689, 15] on icon "appstore" at bounding box center [688, 14] width 9 height 9
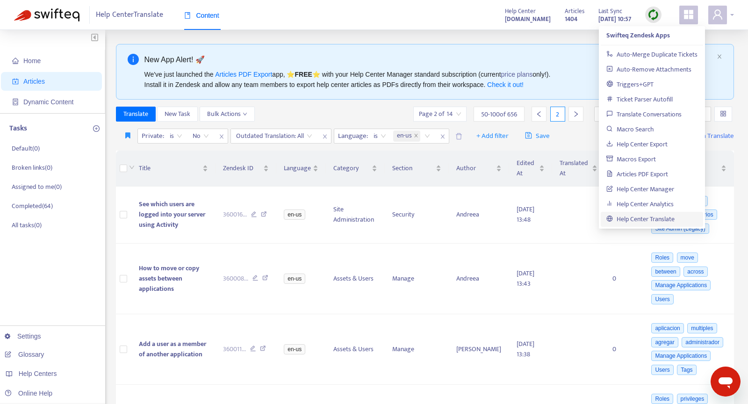
click at [723, 10] on span at bounding box center [717, 15] width 19 height 19
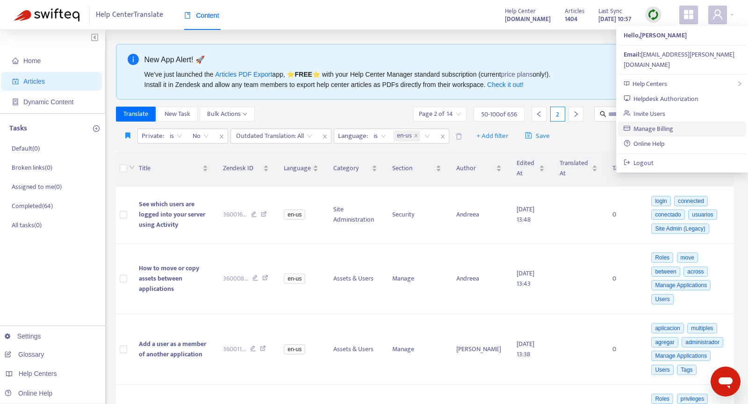
click at [672, 123] on link "Manage Billing" at bounding box center [649, 128] width 50 height 11
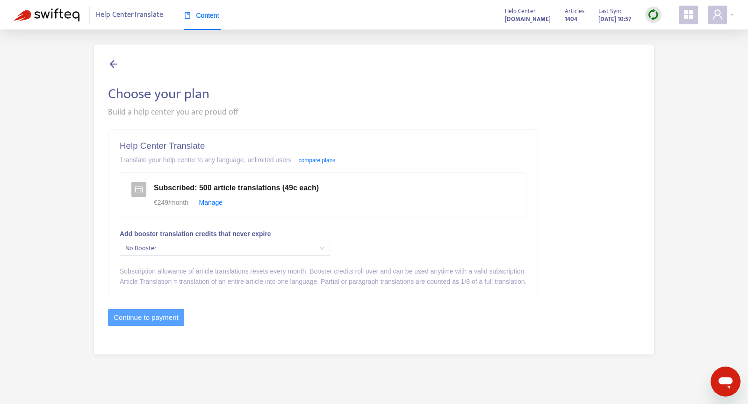
click at [260, 190] on span "Subscribed : 500 article translations (49c each)" at bounding box center [236, 188] width 165 height 8
click at [184, 273] on div "Subscription allowance of article translations resets every month. Booster cred…" at bounding box center [323, 271] width 407 height 10
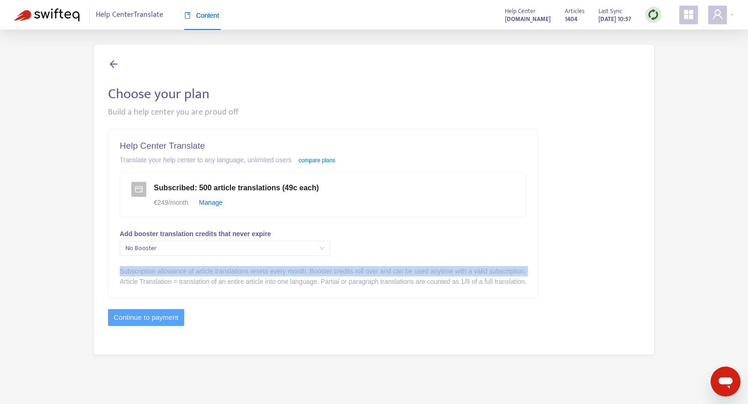
click at [184, 279] on div "Article Translation = translation of an entire article into one language. Parti…" at bounding box center [323, 281] width 407 height 10
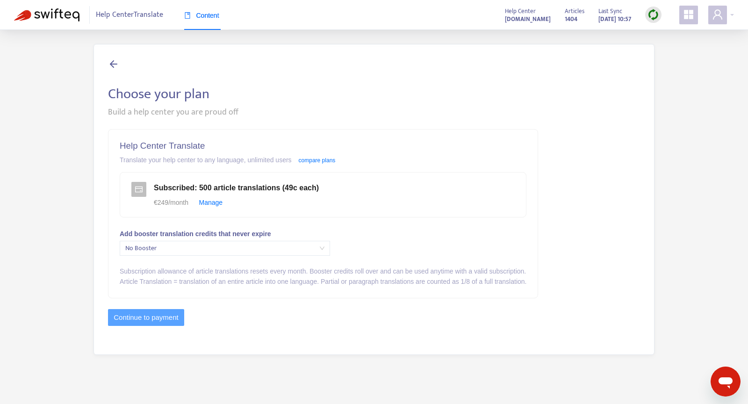
click at [184, 279] on div "Article Translation = translation of an entire article into one language. Parti…" at bounding box center [323, 281] width 407 height 10
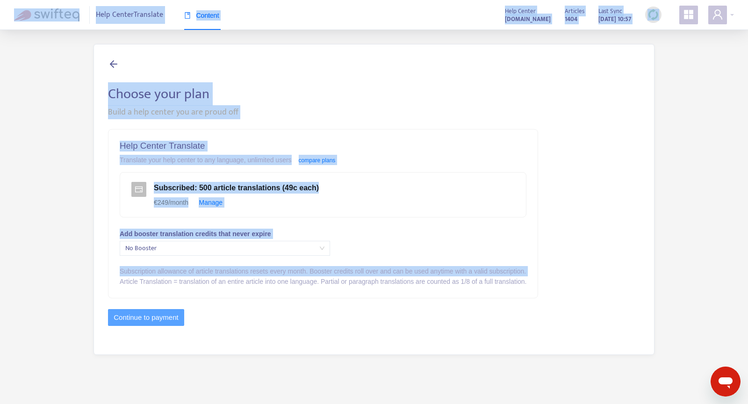
click at [184, 279] on div "Article Translation = translation of an entire article into one language. Parti…" at bounding box center [323, 281] width 407 height 10
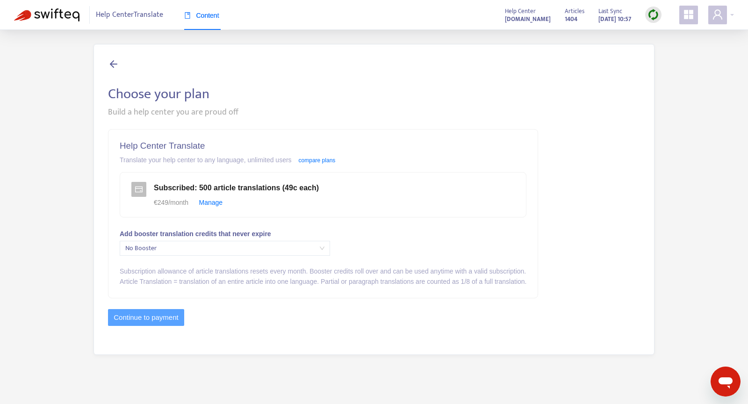
click at [185, 247] on span "No Booster" at bounding box center [224, 248] width 199 height 14
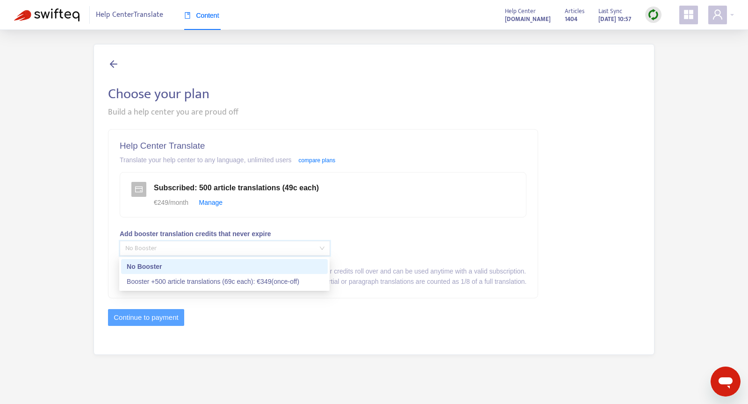
click at [382, 247] on div "Help Center Translate Translate your help center to any language, unlimited use…" at bounding box center [322, 213] width 429 height 168
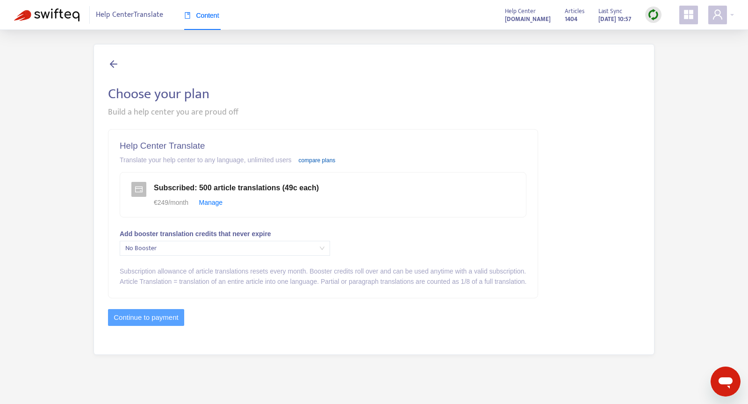
click at [336, 162] on link "compare plans" at bounding box center [317, 160] width 37 height 7
click at [117, 20] on span "Help Center Translate" at bounding box center [129, 15] width 67 height 18
click at [57, 15] on img at bounding box center [46, 14] width 65 height 13
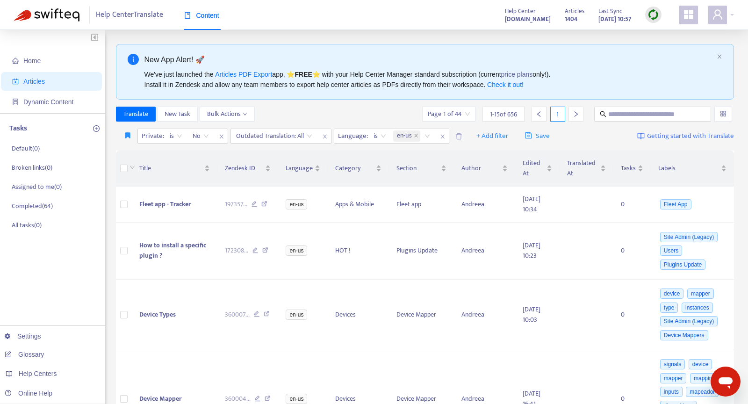
click at [695, 11] on span at bounding box center [688, 15] width 19 height 19
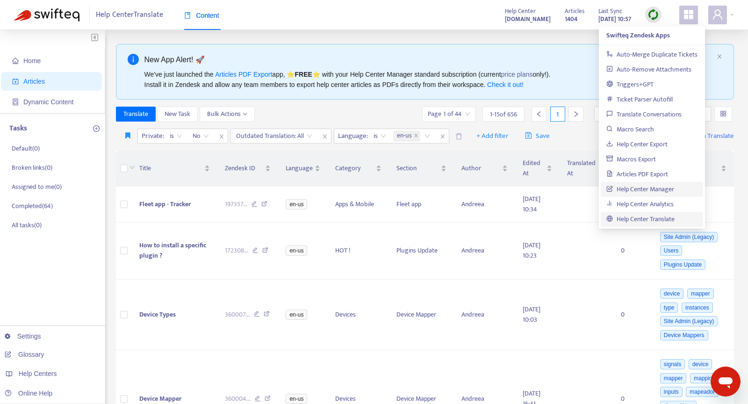
click at [649, 188] on link "Help Center Manager" at bounding box center [640, 189] width 68 height 11
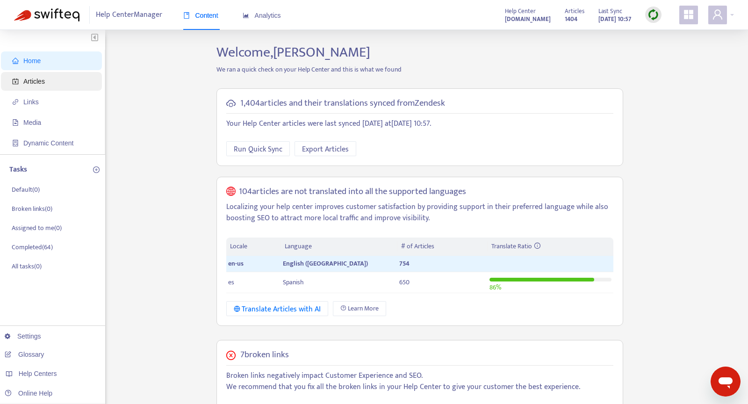
click at [54, 80] on span "Articles" at bounding box center [53, 81] width 82 height 19
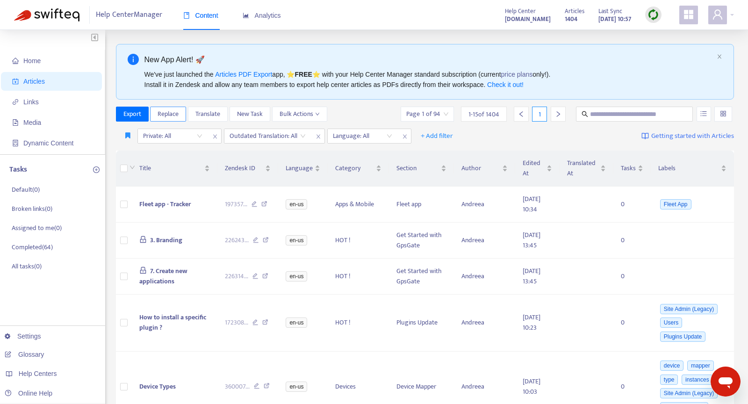
click at [175, 114] on span "Replace" at bounding box center [168, 114] width 21 height 10
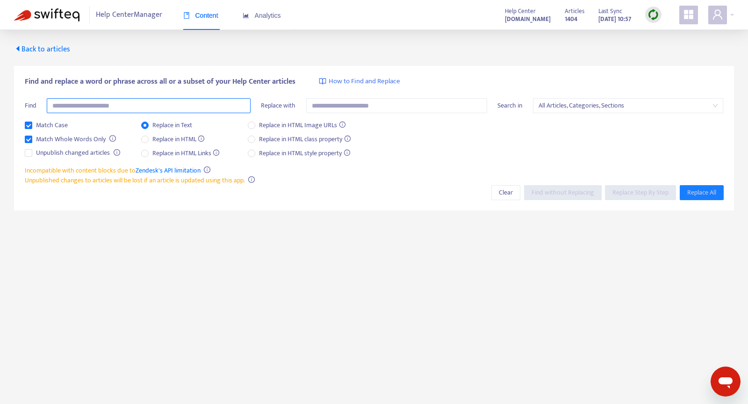
click at [157, 102] on input "text" at bounding box center [149, 105] width 204 height 15
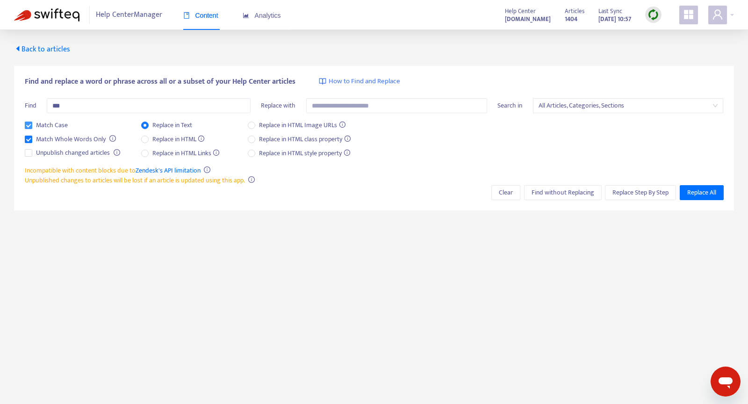
click at [58, 122] on span "Match Case" at bounding box center [51, 125] width 39 height 10
click at [562, 194] on span "Find without Replacing" at bounding box center [563, 192] width 63 height 10
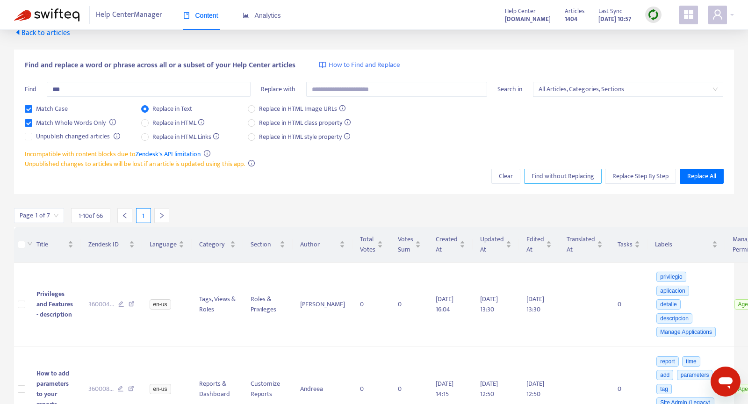
scroll to position [6, 0]
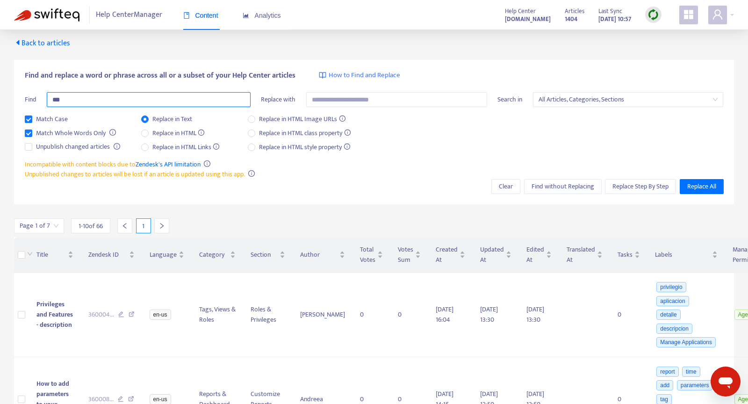
drag, startPoint x: 55, startPoint y: 102, endPoint x: 47, endPoint y: 102, distance: 8.4
click at [47, 102] on input "***" at bounding box center [149, 99] width 204 height 15
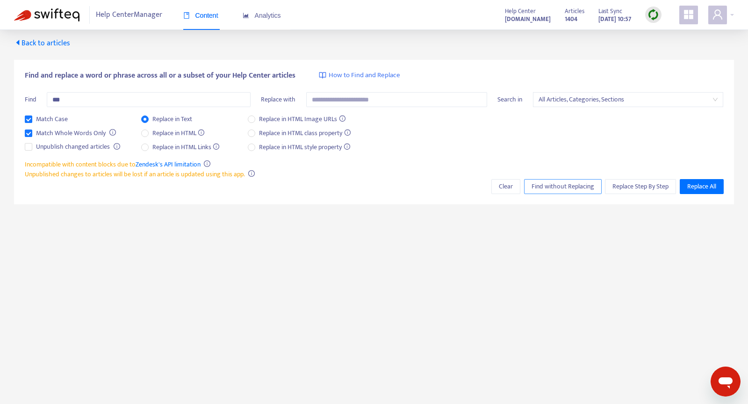
click at [555, 186] on span "Find without Replacing" at bounding box center [563, 186] width 63 height 10
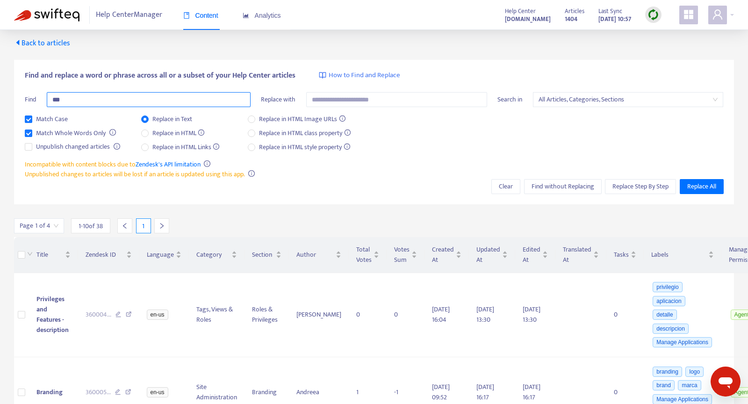
click at [65, 103] on input "***" at bounding box center [149, 99] width 204 height 15
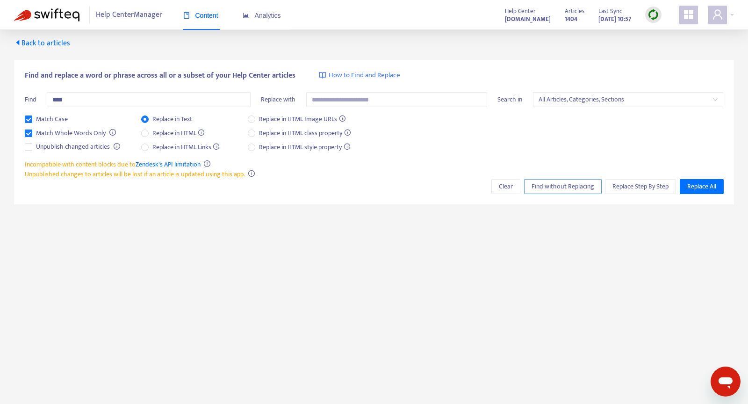
click at [581, 184] on span "Find without Replacing" at bounding box center [563, 186] width 63 height 10
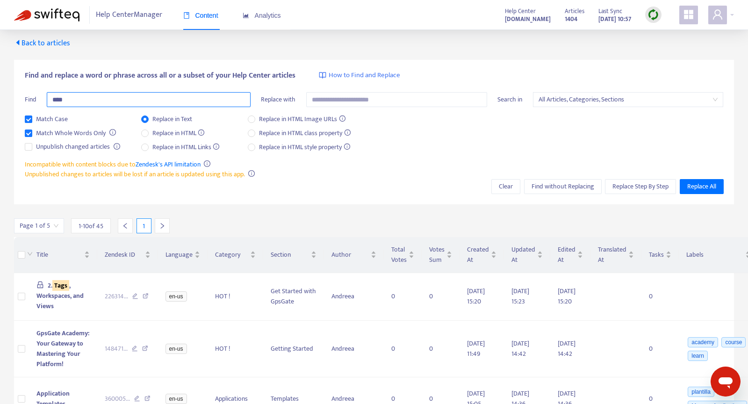
click at [91, 96] on input "****" at bounding box center [149, 99] width 204 height 15
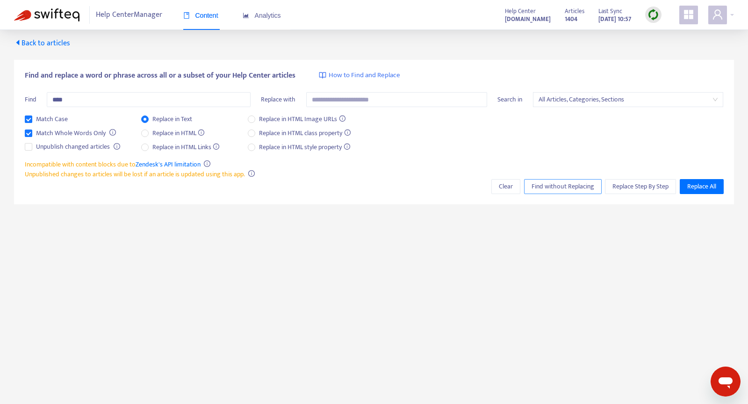
click at [573, 184] on span "Find without Replacing" at bounding box center [563, 186] width 63 height 10
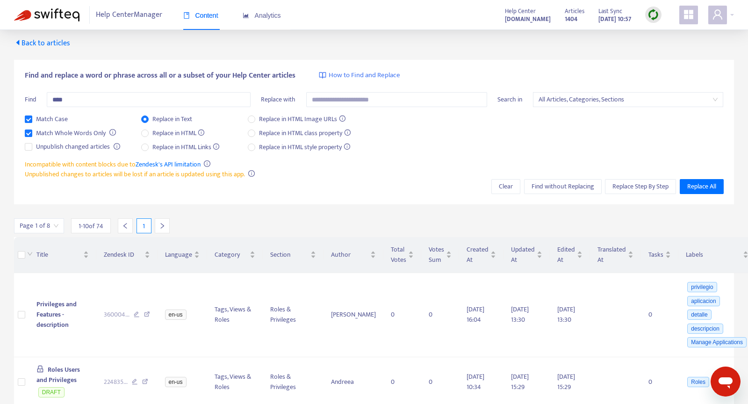
click at [516, 127] on div "Match Case Match Whole Words Only Unpublish changed articles Replace in Text Re…" at bounding box center [374, 136] width 699 height 45
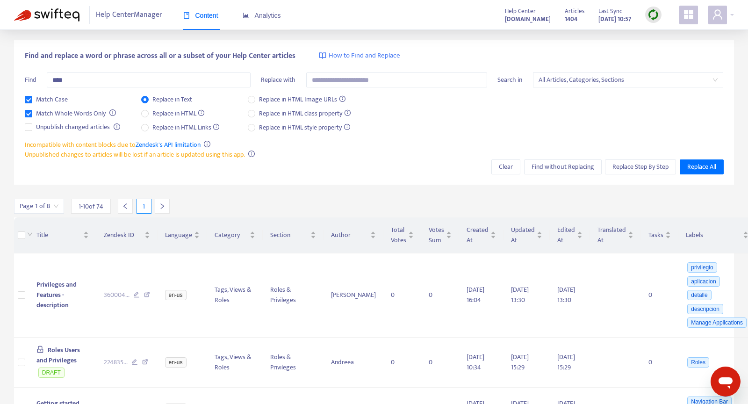
scroll to position [0, 0]
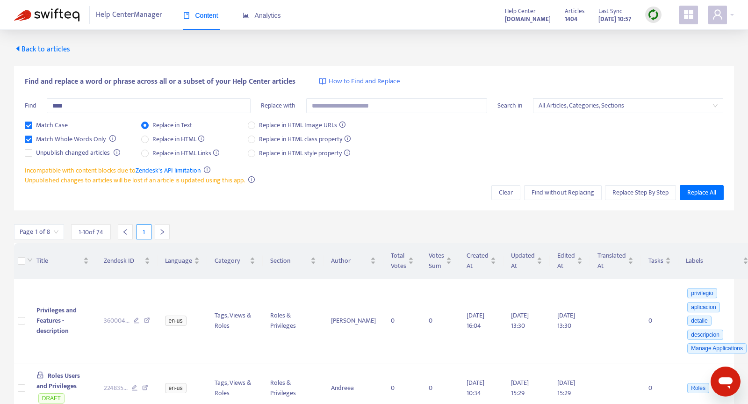
click at [214, 79] on span "Find and replace a word or phrase across all or a subset of your Help Center ar…" at bounding box center [160, 81] width 271 height 11
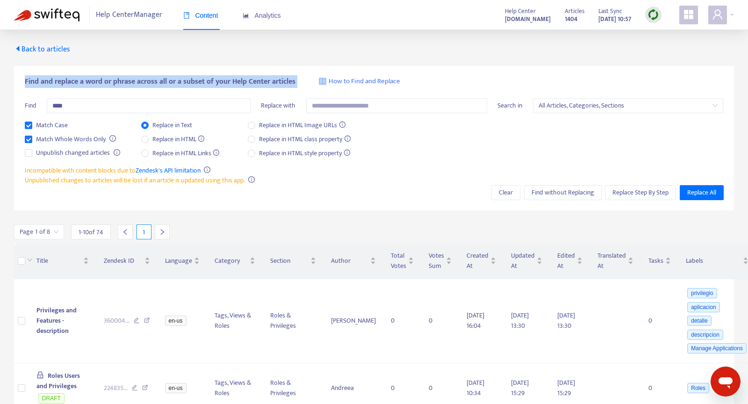
click at [568, 105] on span "All Articles, Categories, Sections" at bounding box center [629, 106] width 180 height 14
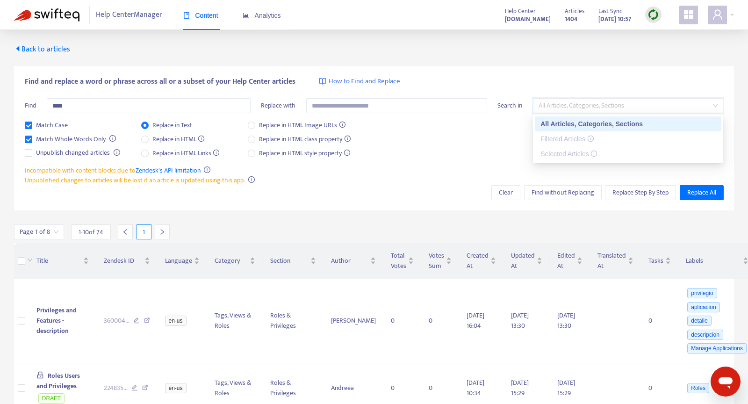
click at [568, 105] on span "All Articles, Categories, Sections" at bounding box center [629, 106] width 180 height 14
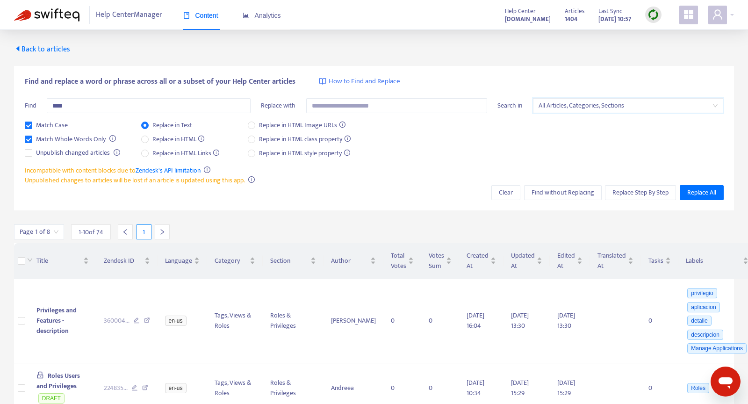
click at [486, 122] on div "Match Case Match Whole Words Only Unpublish changed articles Replace in Text Re…" at bounding box center [374, 142] width 699 height 45
click at [181, 141] on span "Replace in HTML" at bounding box center [179, 139] width 60 height 10
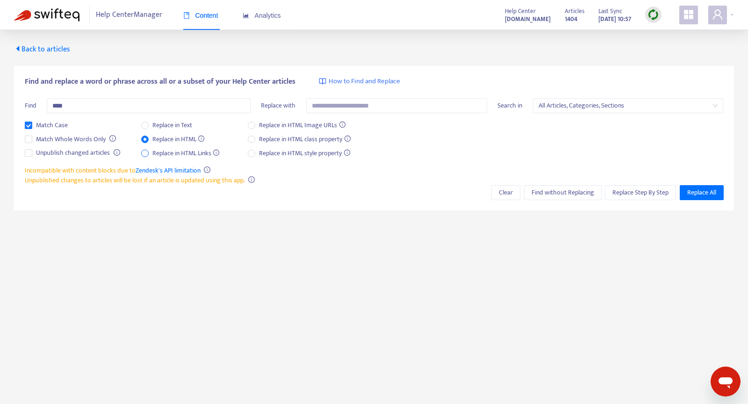
click at [182, 152] on span "Replace in HTML Links" at bounding box center [186, 153] width 75 height 10
click at [167, 139] on span "Replace in HTML" at bounding box center [179, 139] width 60 height 10
click at [173, 150] on span "Replace in HTML Links" at bounding box center [186, 153] width 75 height 10
click at [192, 138] on span "Replace in HTML" at bounding box center [179, 139] width 60 height 10
click at [566, 194] on span "Find without Replacing" at bounding box center [563, 192] width 63 height 10
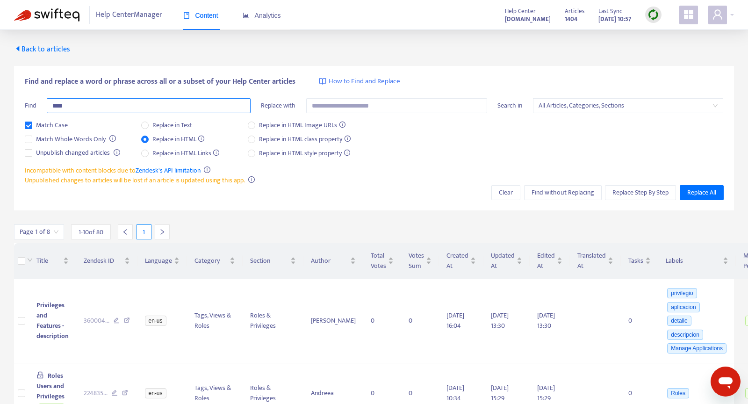
click at [158, 99] on input "****" at bounding box center [149, 105] width 204 height 15
click at [159, 106] on input "****" at bounding box center [149, 105] width 204 height 15
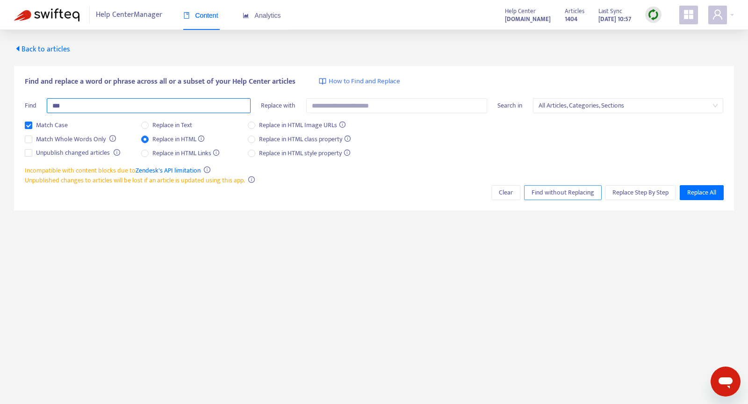
type input "***"
click at [562, 194] on span "Find without Replacing" at bounding box center [563, 192] width 63 height 10
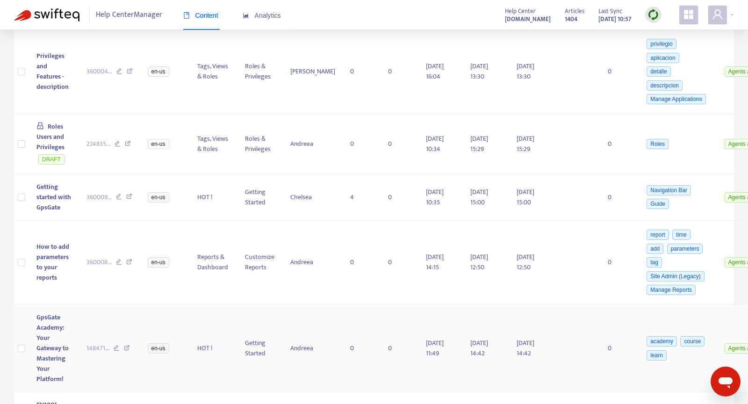
scroll to position [366, 0]
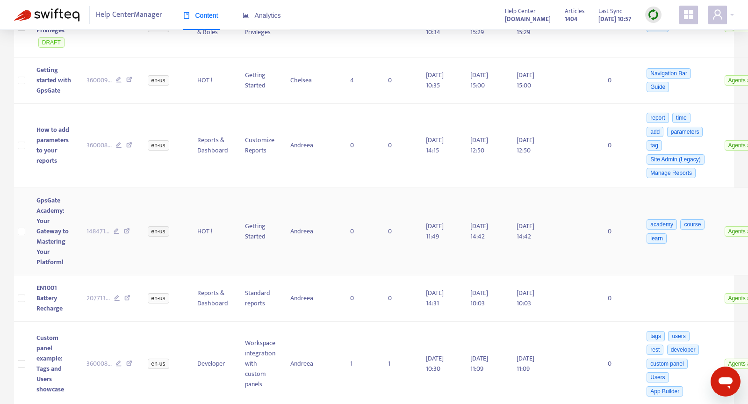
click at [54, 211] on td "GpsGate Academy: Your Gateway to Mastering Your Platform!" at bounding box center [54, 231] width 50 height 87
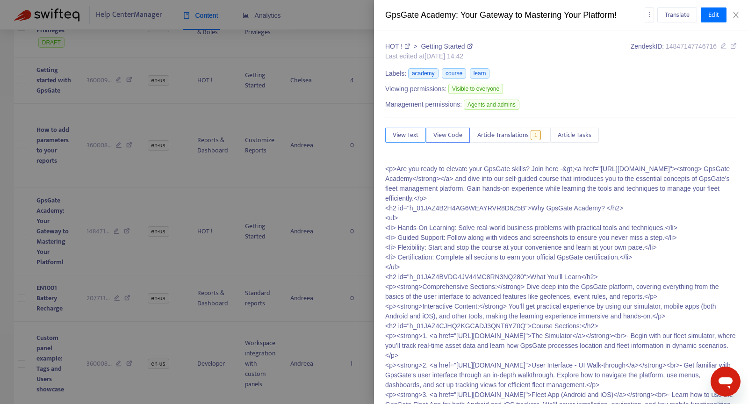
click at [395, 133] on span "View Text" at bounding box center [406, 135] width 26 height 10
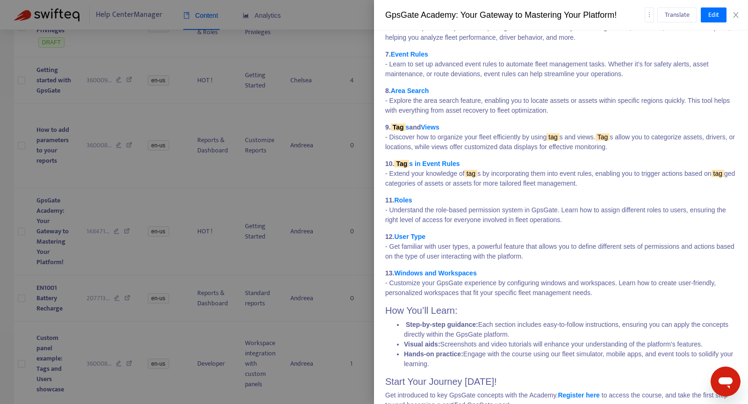
scroll to position [506, 0]
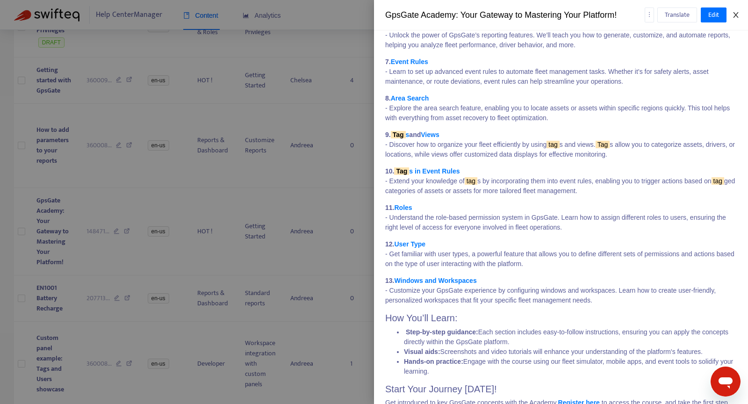
click at [731, 16] on button "Close" at bounding box center [735, 15] width 13 height 9
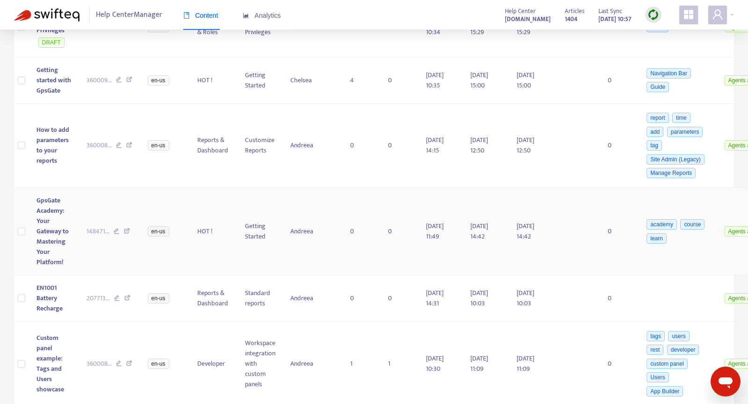
scroll to position [0, 0]
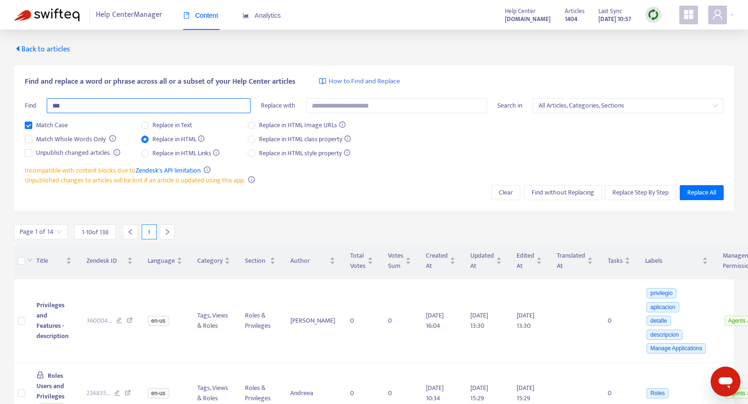
click at [205, 101] on input "***" at bounding box center [149, 105] width 204 height 15
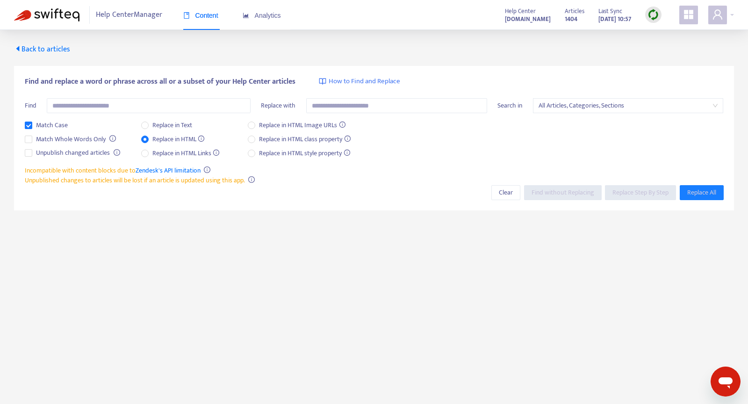
click at [224, 56] on div "Find and replace a word or phrase across all or a subset of your Help Center ar…" at bounding box center [374, 138] width 720 height 166
